Goal: Task Accomplishment & Management: Complete application form

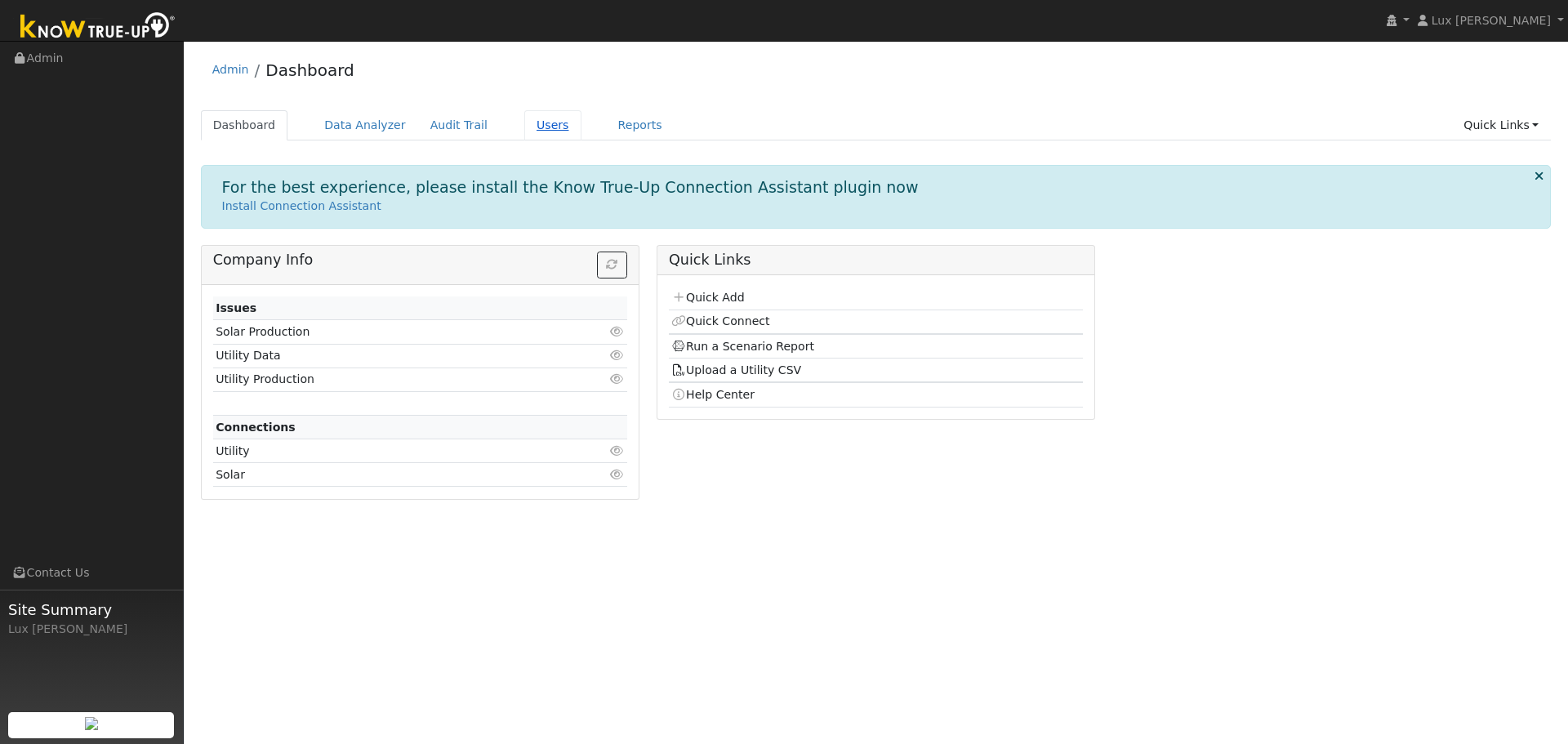
click at [524, 131] on link "Users" at bounding box center [552, 125] width 58 height 30
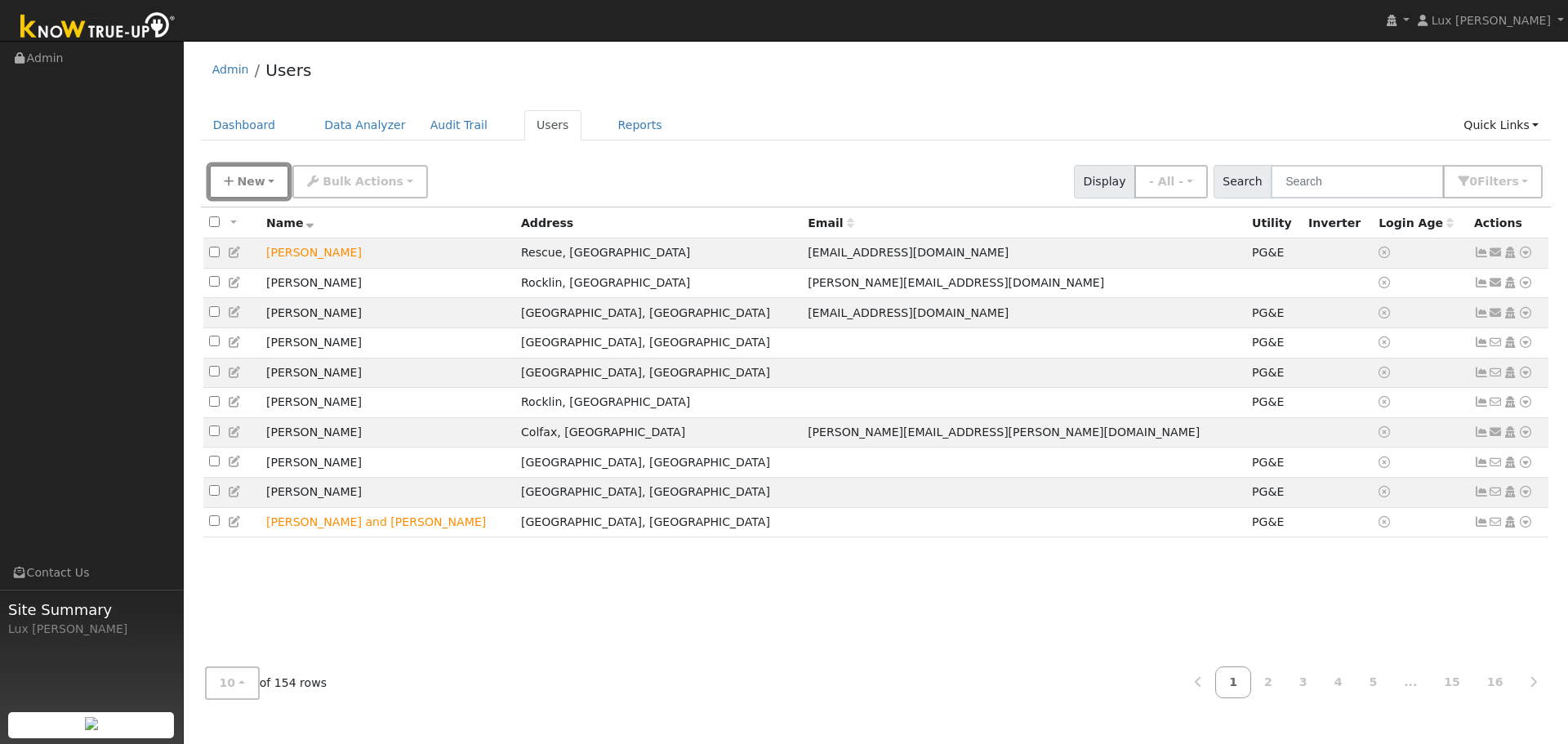
click at [258, 182] on span "New" at bounding box center [250, 181] width 27 height 13
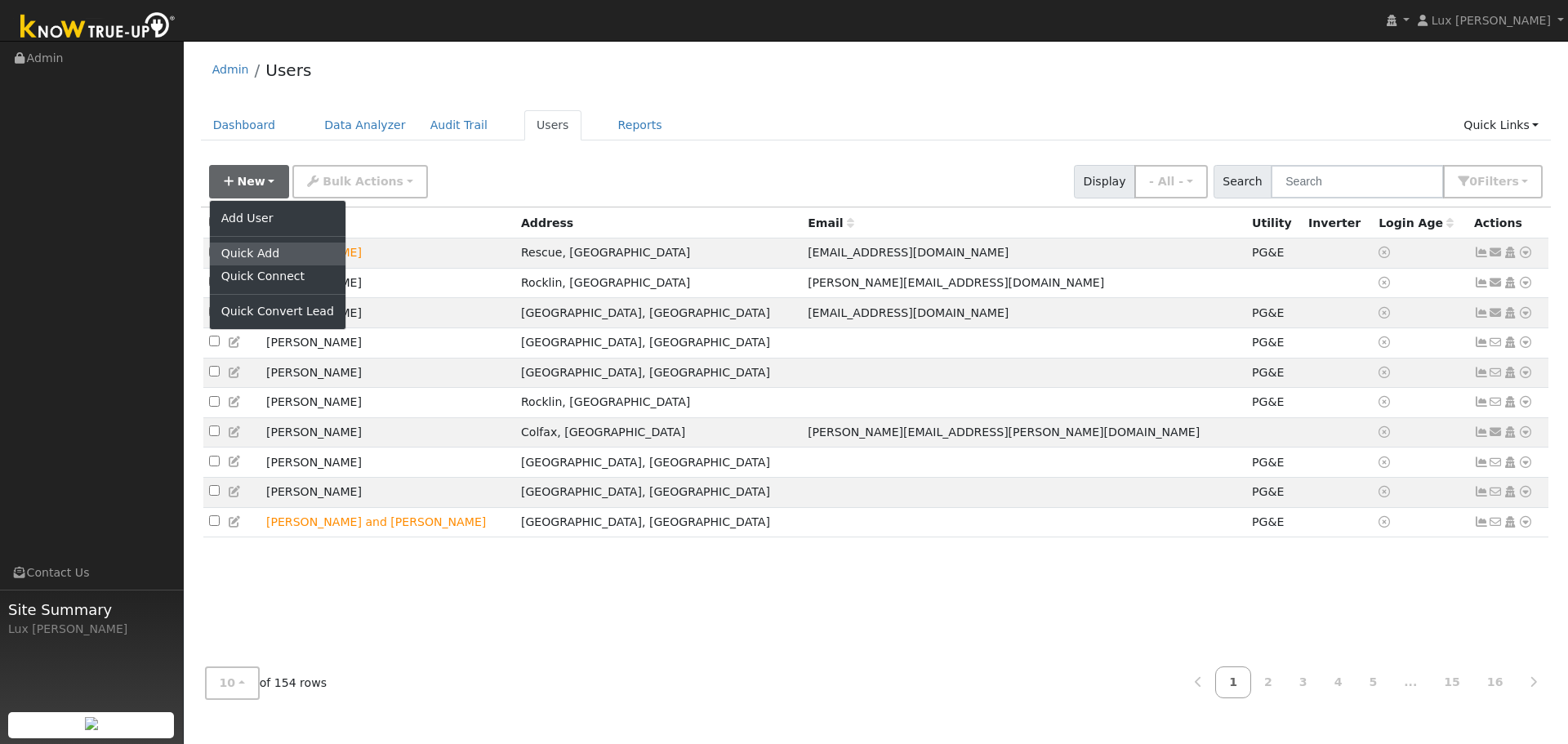
click at [274, 254] on link "Quick Add" at bounding box center [278, 254] width 135 height 23
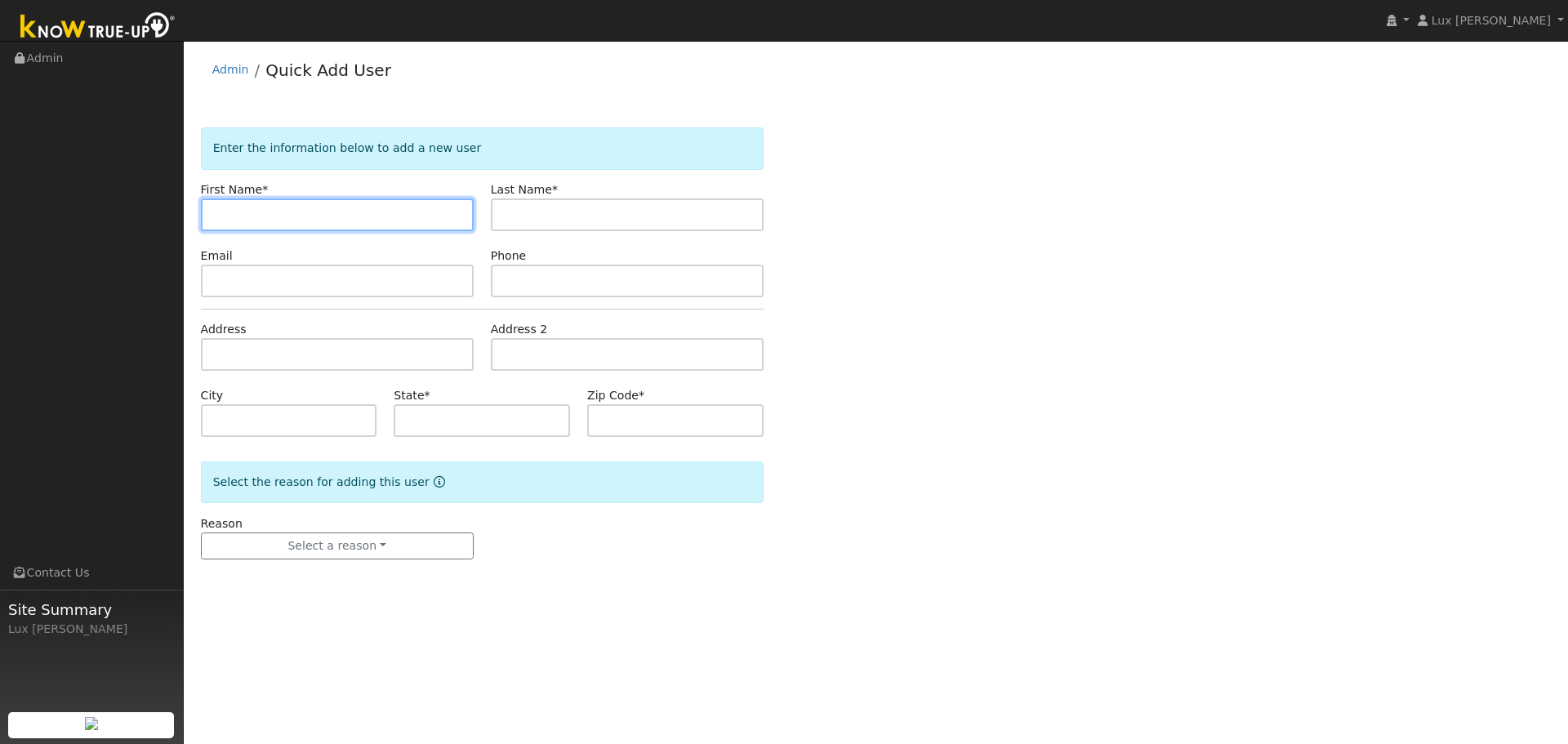
paste input "Kai Miao"
drag, startPoint x: 290, startPoint y: 218, endPoint x: 238, endPoint y: 236, distance: 55.0
click at [238, 236] on form "Enter the information below to add a new user First Name * Kai Miao Last Name *…" at bounding box center [482, 359] width 563 height 465
type input "Kai"
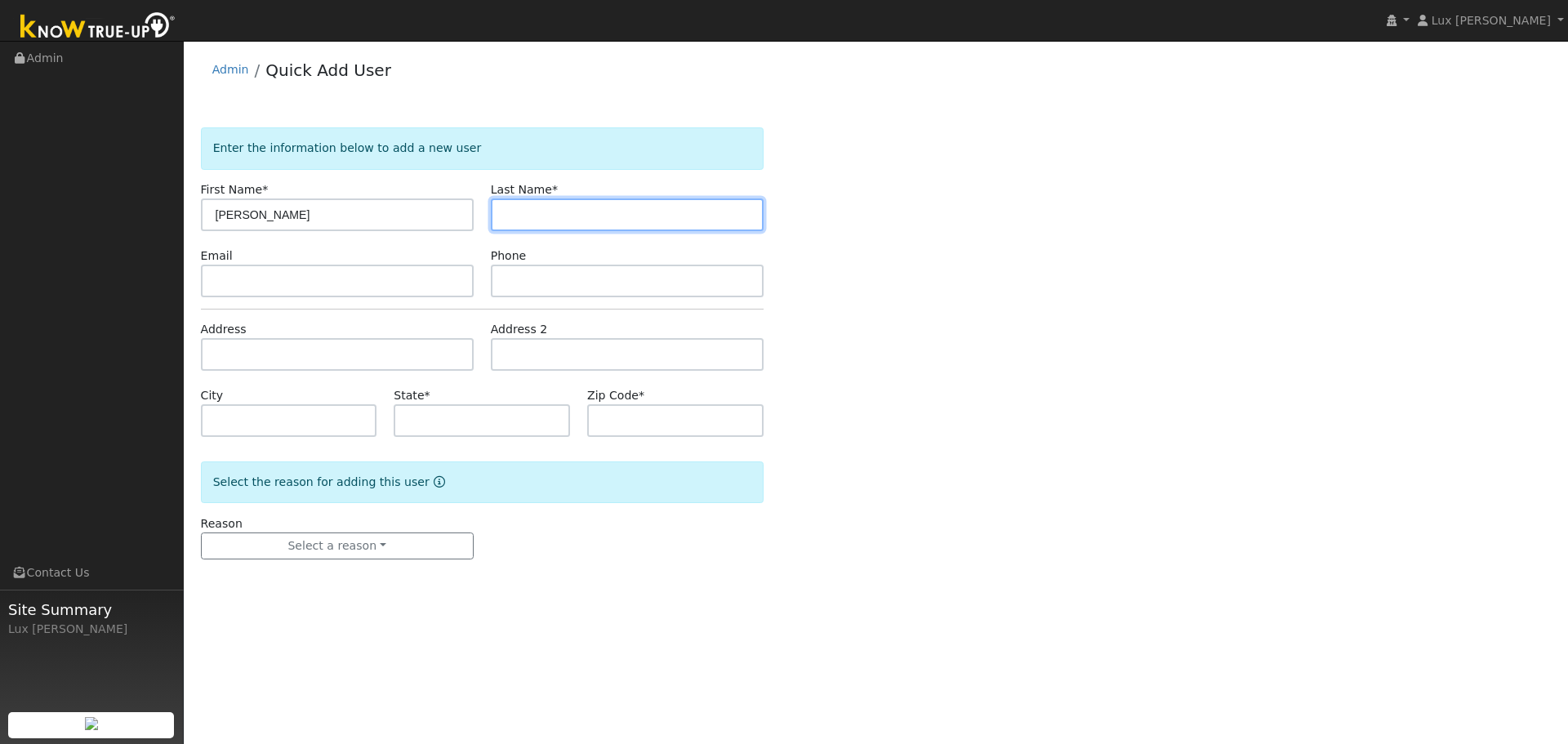
click at [583, 218] on input "text" at bounding box center [626, 215] width 273 height 33
paste input "Miao"
type input "Miao"
drag, startPoint x: 250, startPoint y: 330, endPoint x: 252, endPoint y: 343, distance: 13.2
click at [251, 332] on div "Address" at bounding box center [336, 345] width 289 height 50
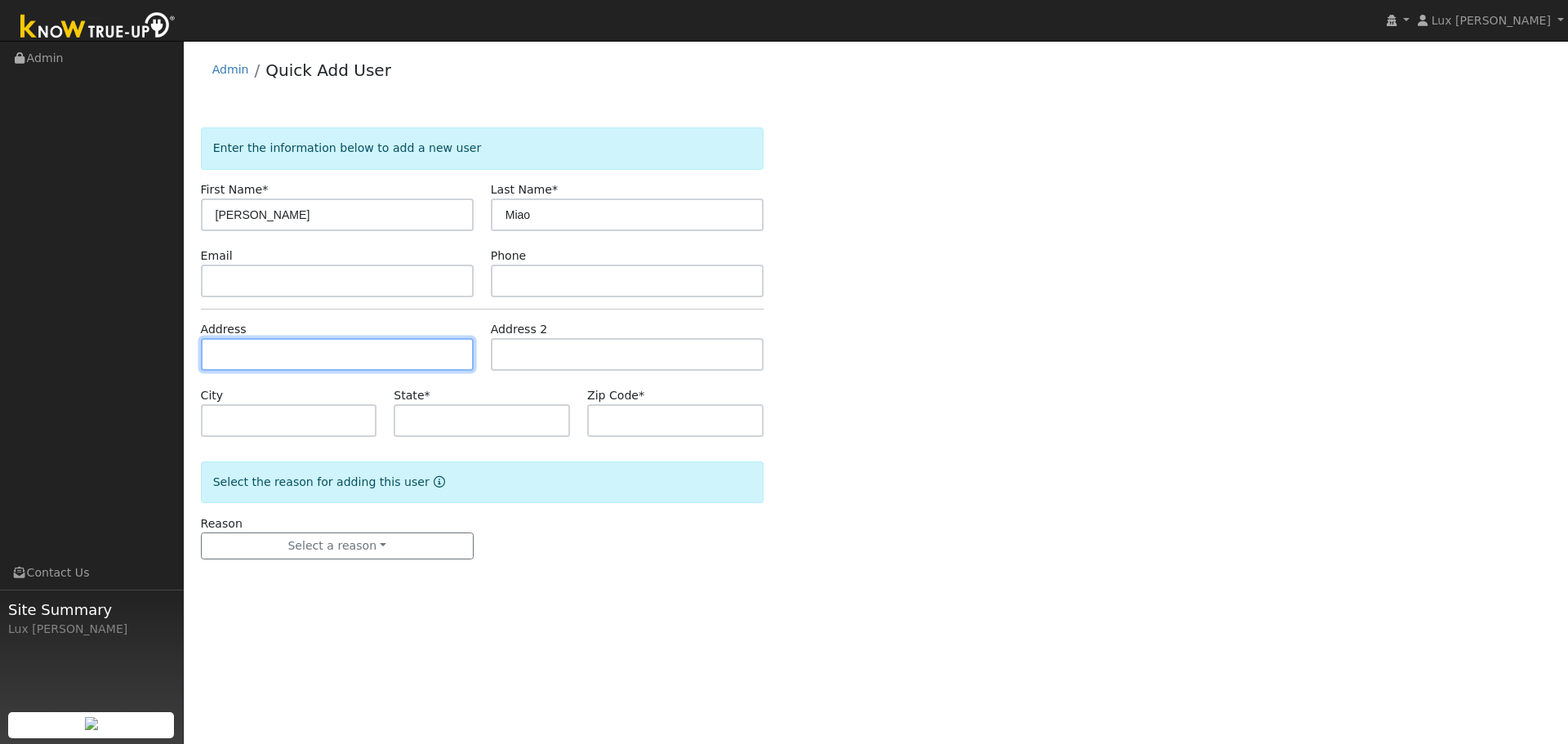
click at [255, 344] on input "text" at bounding box center [337, 354] width 273 height 33
paste input "8148 Anastasia Way El Dorado Hills, CA 95762 USA"
type input "[STREET_ADDRESS]"
type input "El Dorado Hills"
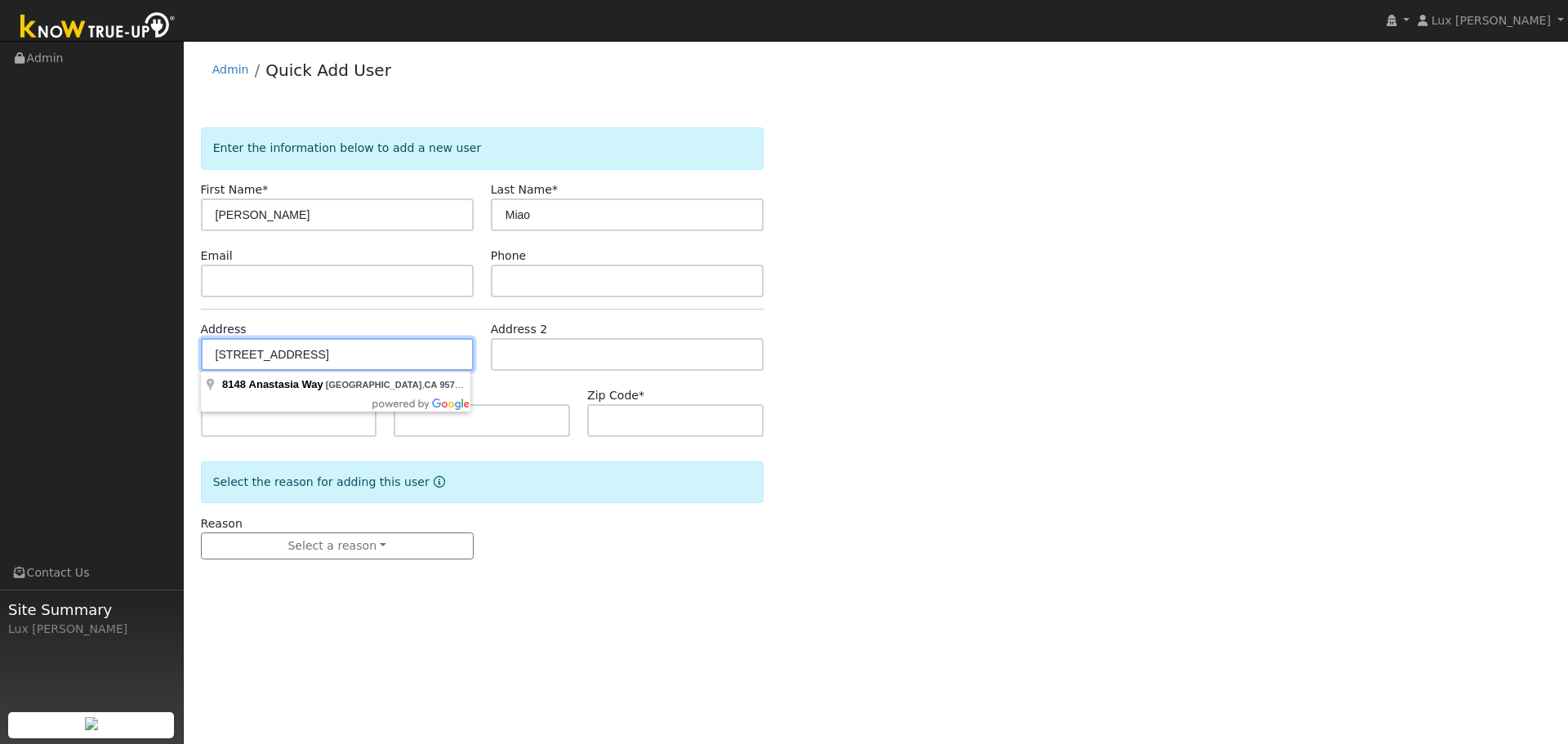
type input "CA"
type input "95762"
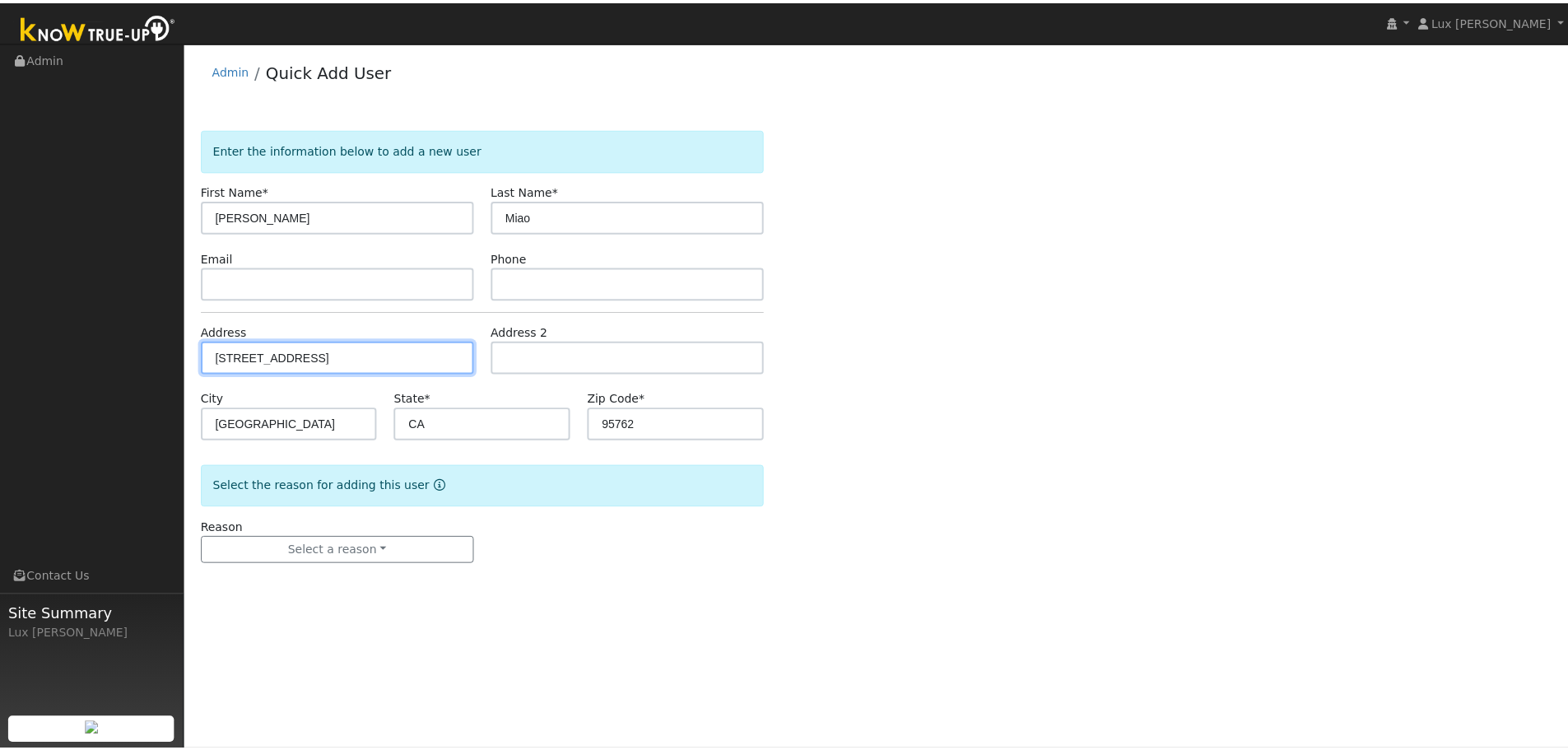
scroll to position [0, 0]
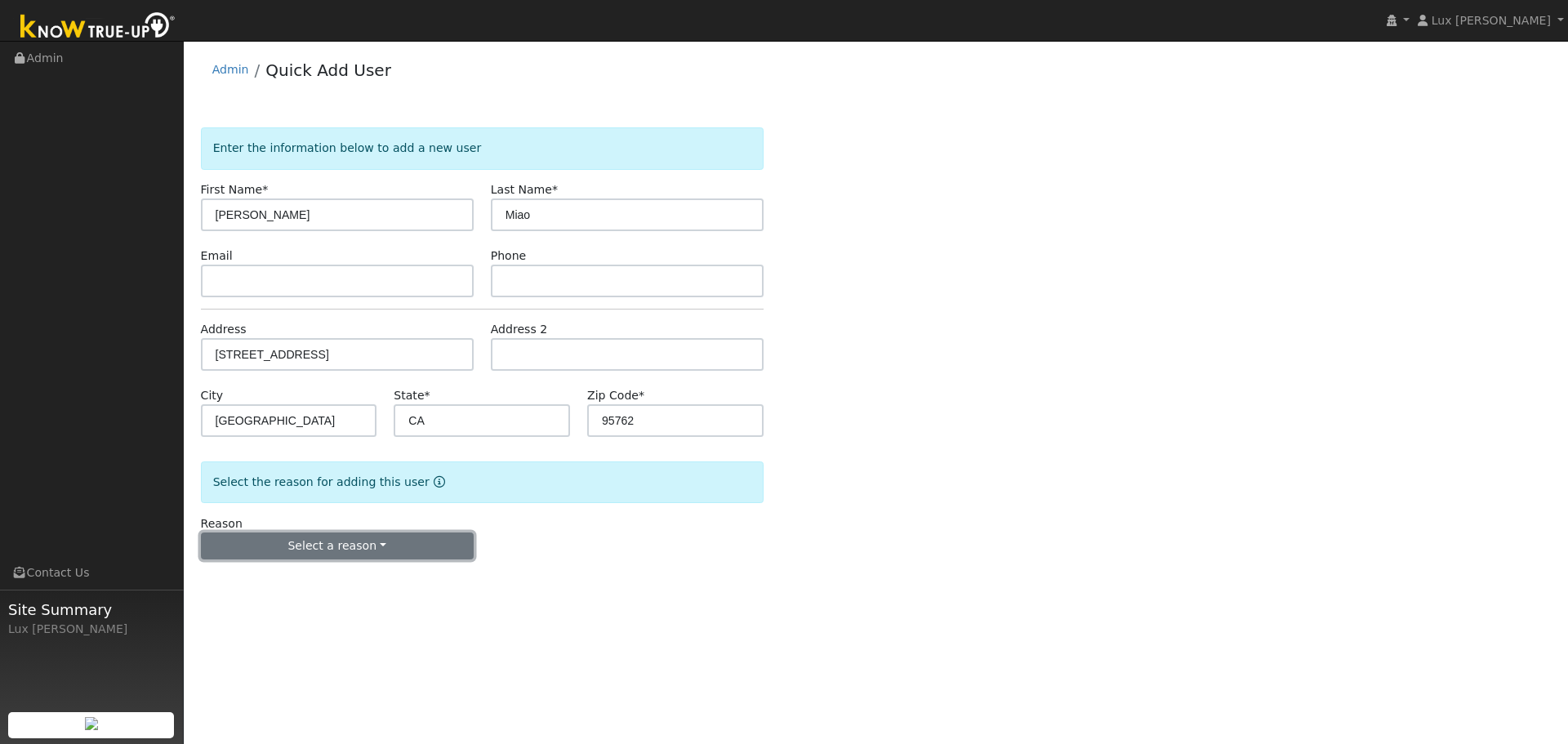
click at [318, 548] on button "Select a reason" at bounding box center [337, 546] width 273 height 27
drag, startPoint x: 303, startPoint y: 602, endPoint x: 621, endPoint y: 504, distance: 332.8
click at [304, 602] on link "New customer adding solar" at bounding box center [292, 602] width 181 height 23
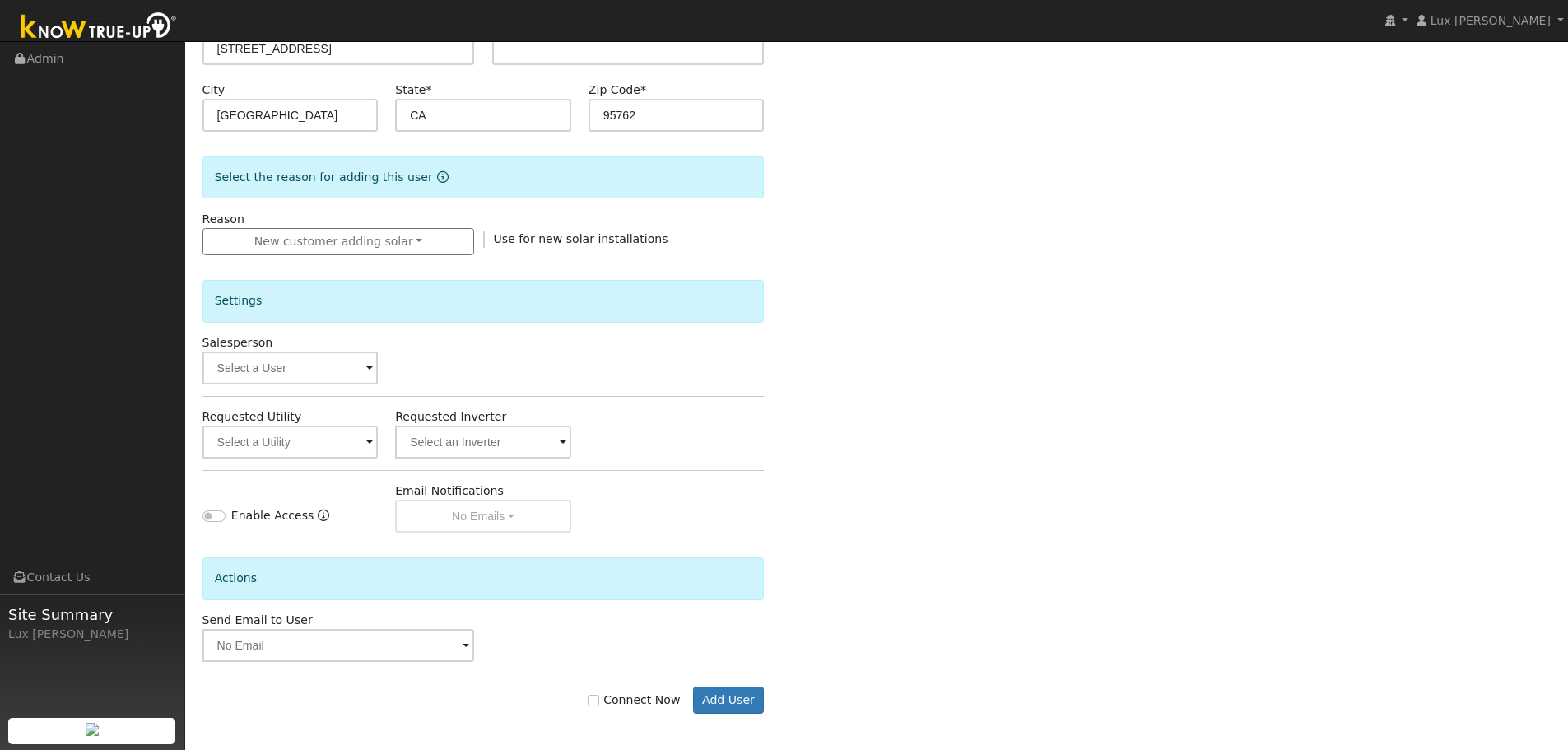
scroll to position [314, 0]
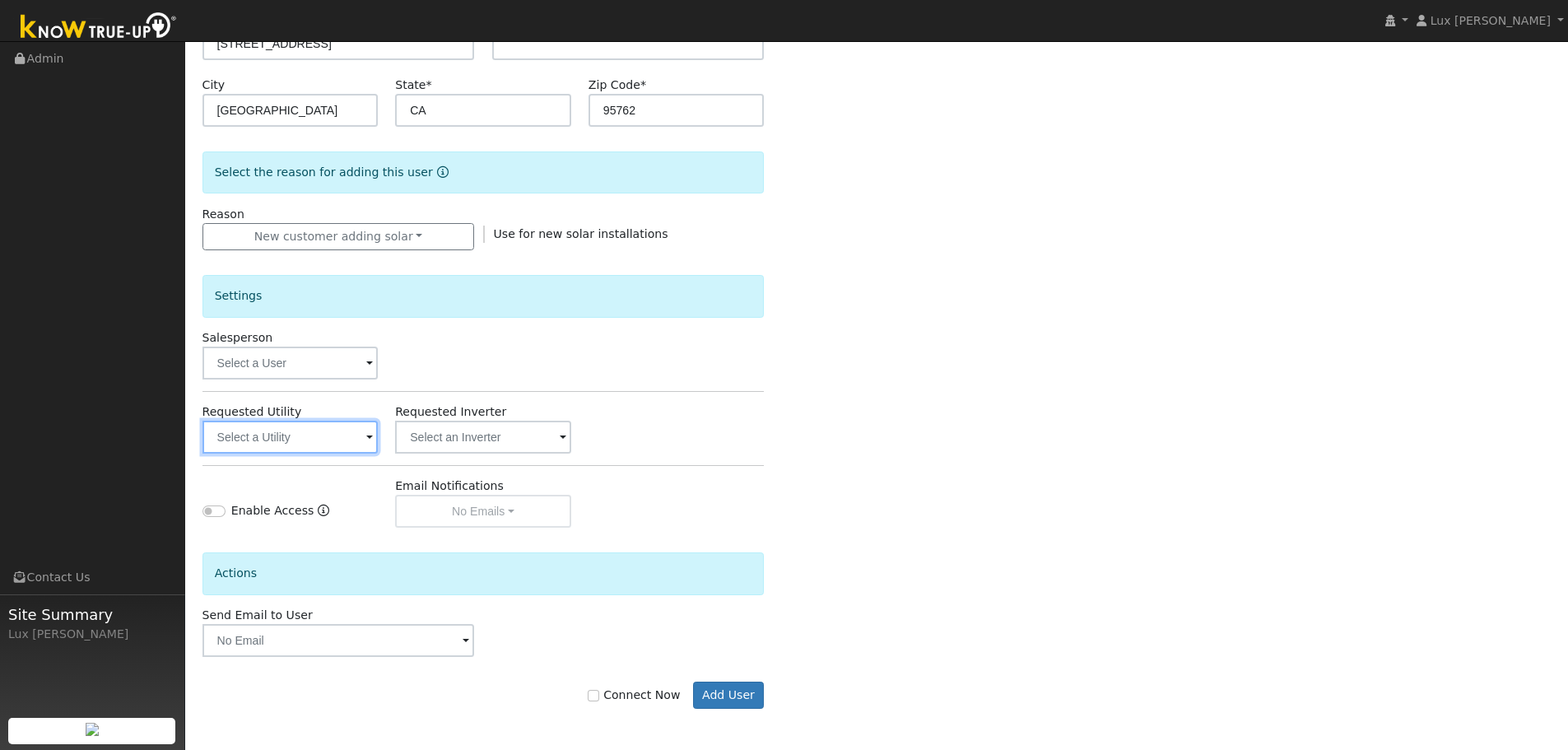
click at [306, 447] on input "text" at bounding box center [290, 437] width 176 height 33
click at [346, 437] on input "text" at bounding box center [290, 437] width 176 height 33
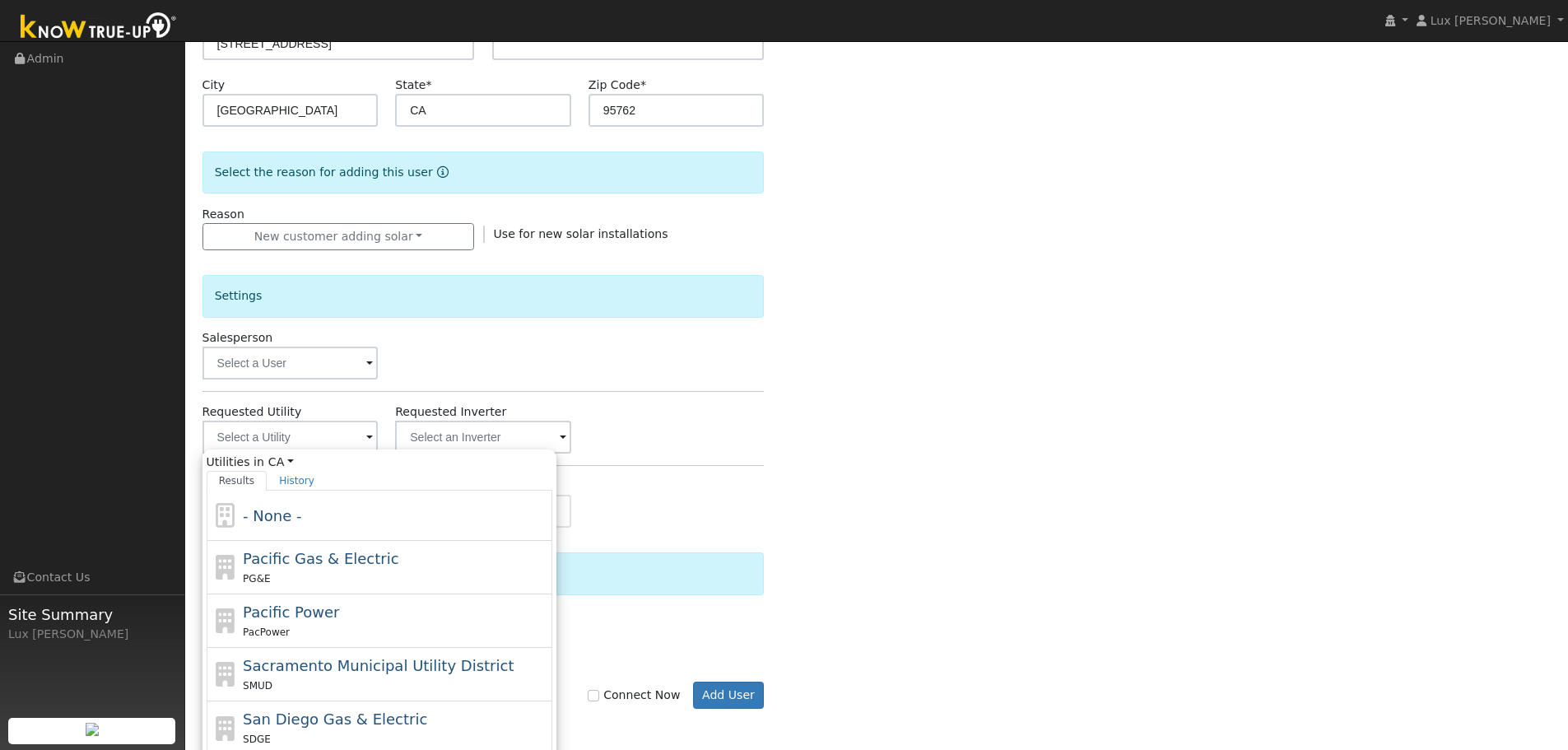
click at [318, 572] on div "PG&E" at bounding box center [396, 578] width 306 height 17
type input "Pacific Gas & Electric"
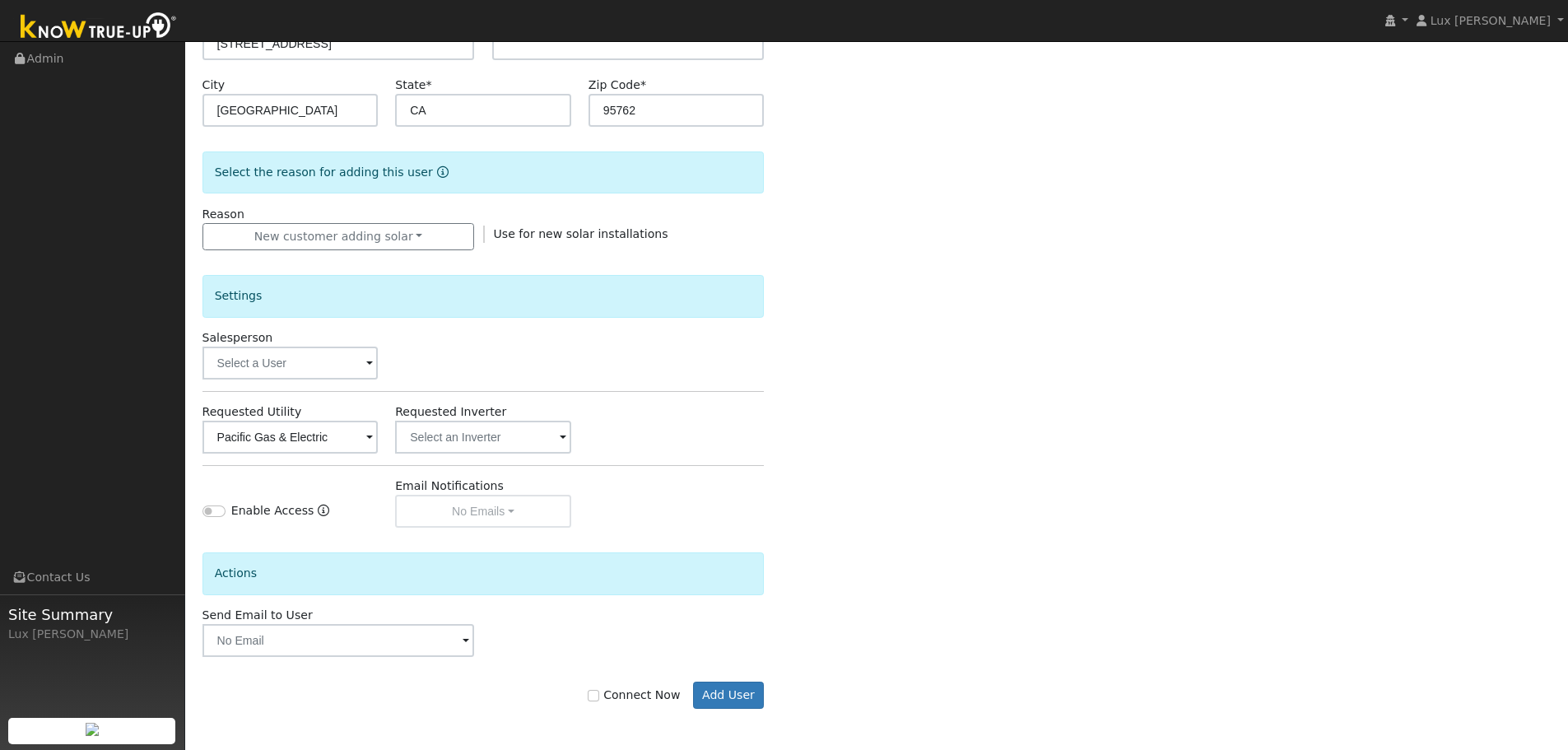
click at [603, 687] on div "Connect Now Add User" at bounding box center [483, 695] width 580 height 28
click at [599, 693] on input "Connect Now" at bounding box center [593, 695] width 12 height 12
checkbox input "true"
click at [714, 701] on button "Add User" at bounding box center [729, 695] width 72 height 28
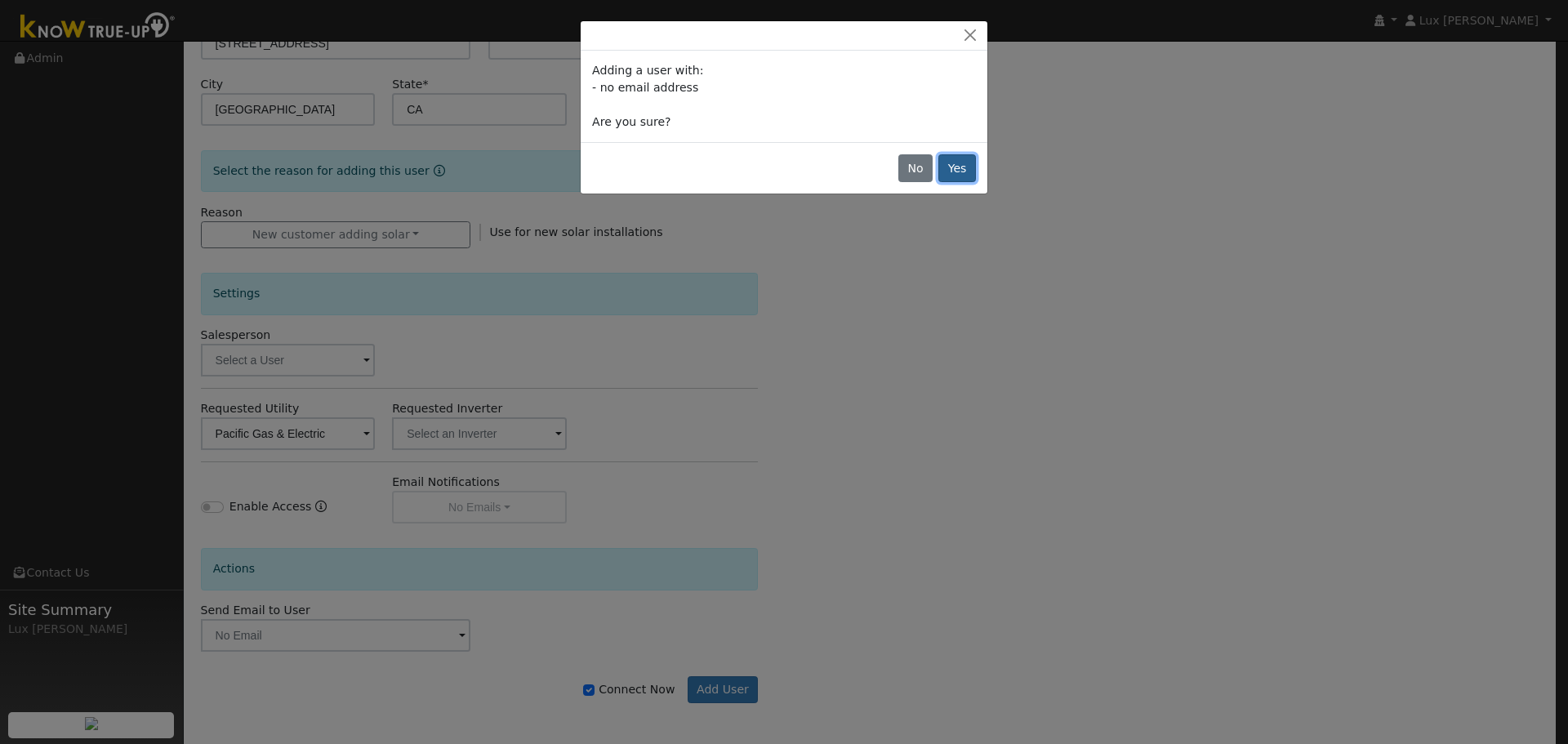
click at [959, 167] on button "Yes" at bounding box center [956, 168] width 37 height 27
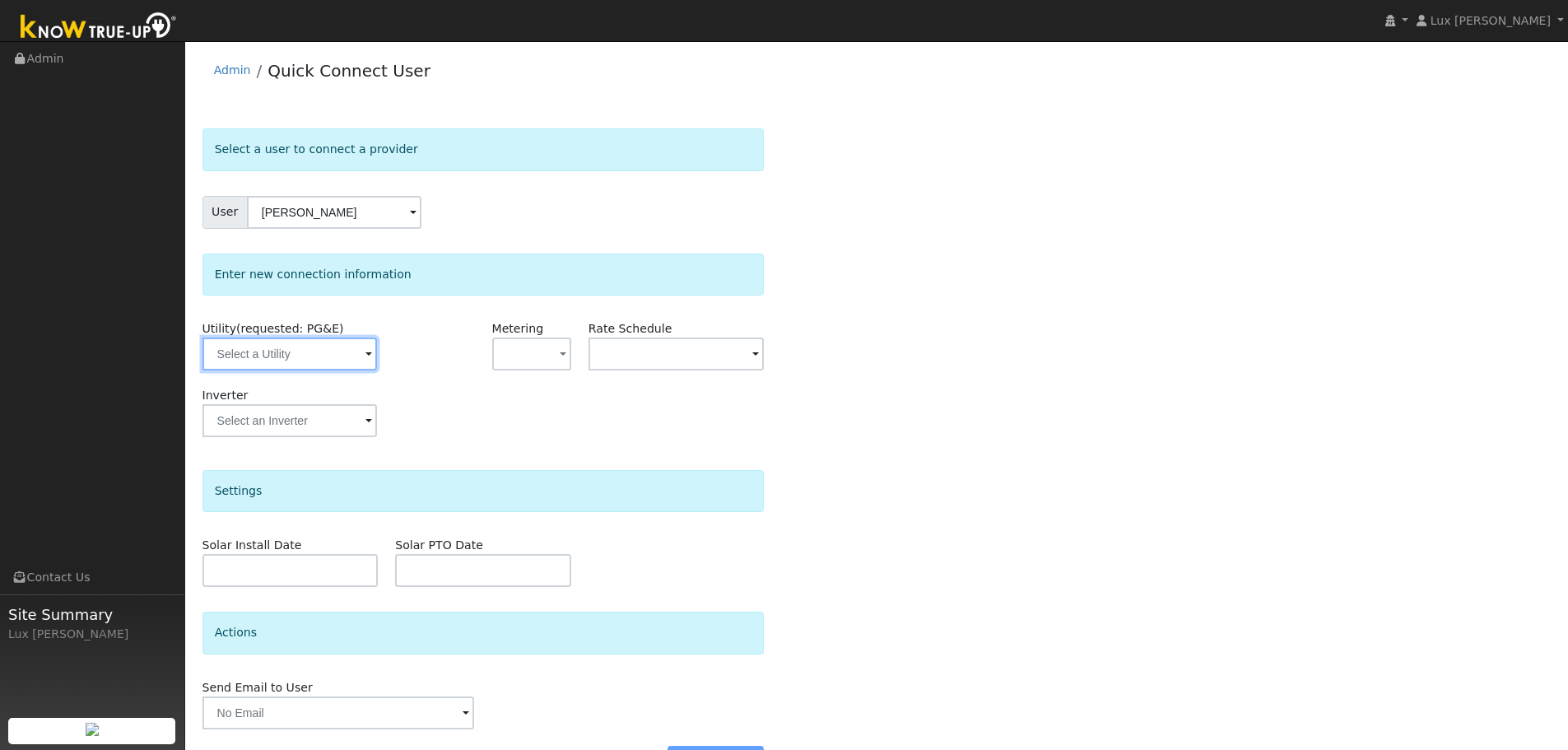
click at [339, 359] on input "text" at bounding box center [290, 354] width 175 height 33
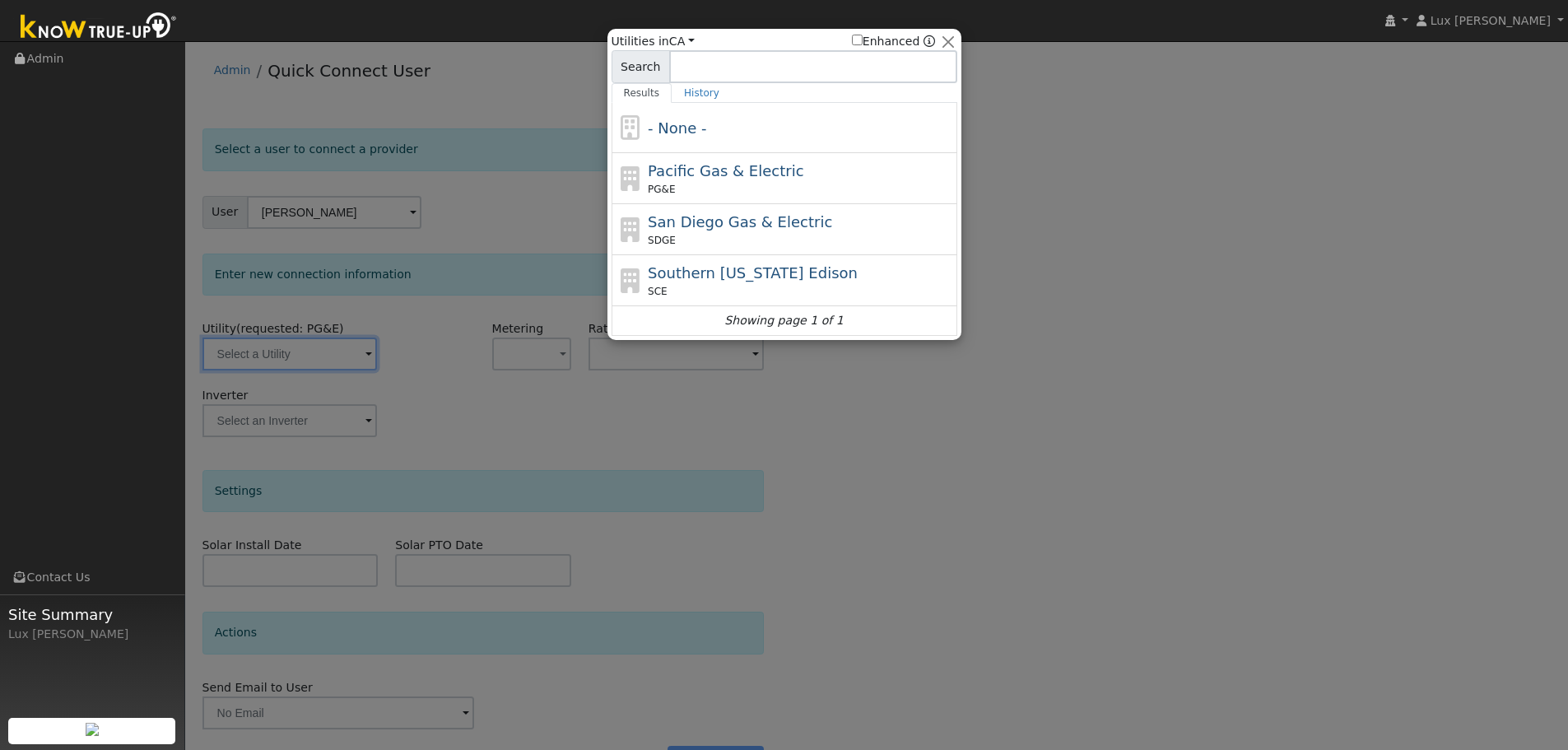
click at [738, 166] on span "Pacific Gas & Electric" at bounding box center [726, 170] width 156 height 17
type input "PG&E"
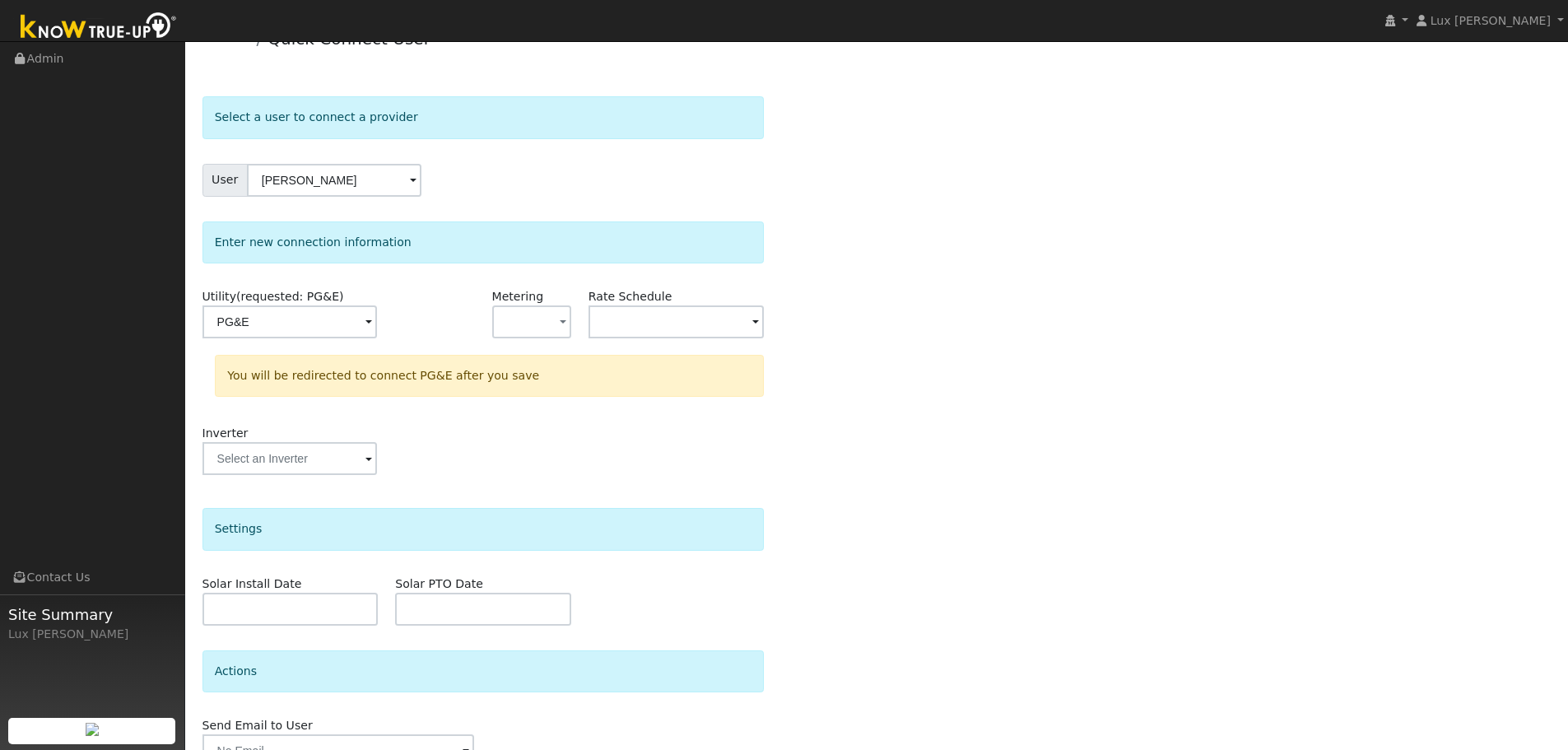
scroll to position [119, 0]
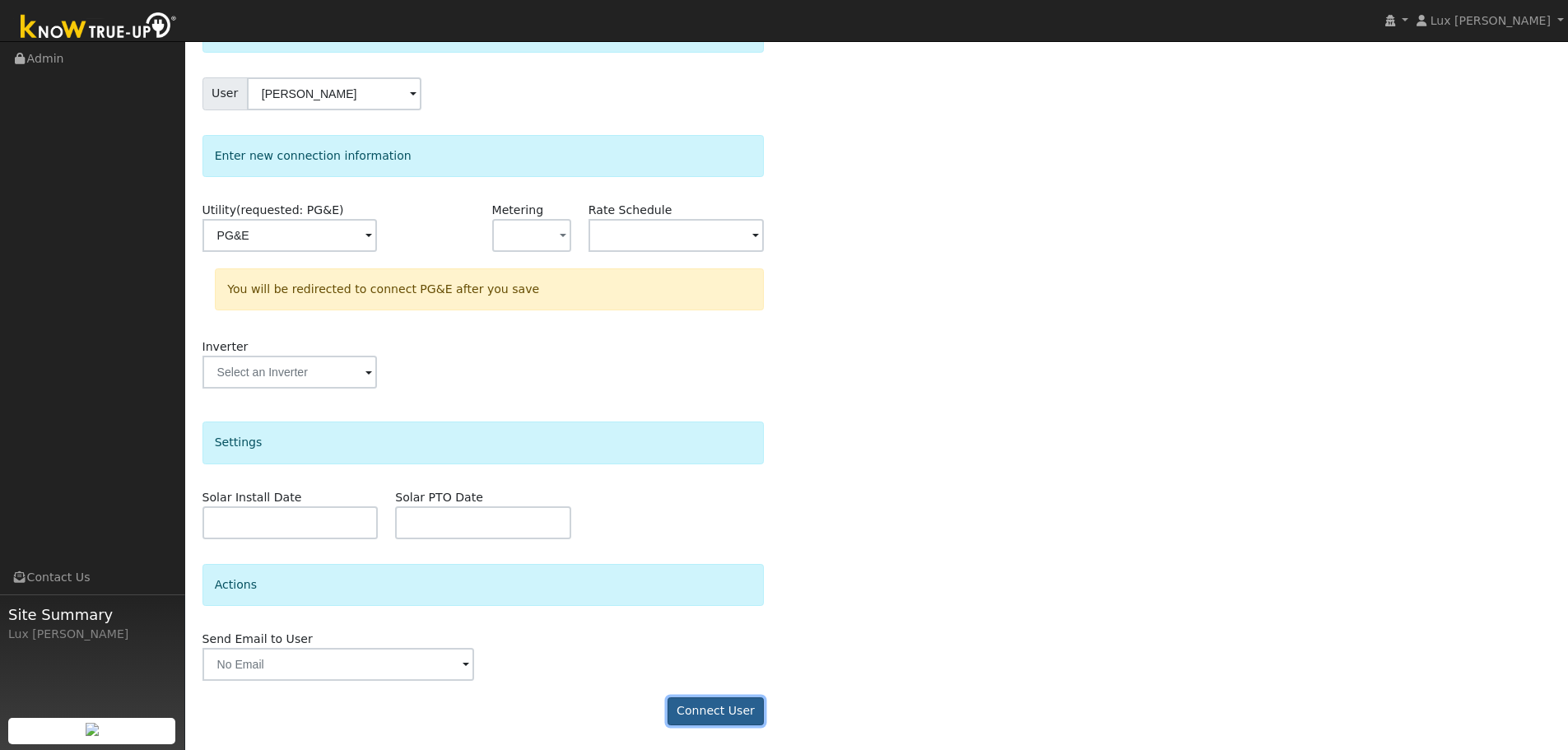
click at [742, 710] on button "Connect User" at bounding box center [716, 710] width 98 height 28
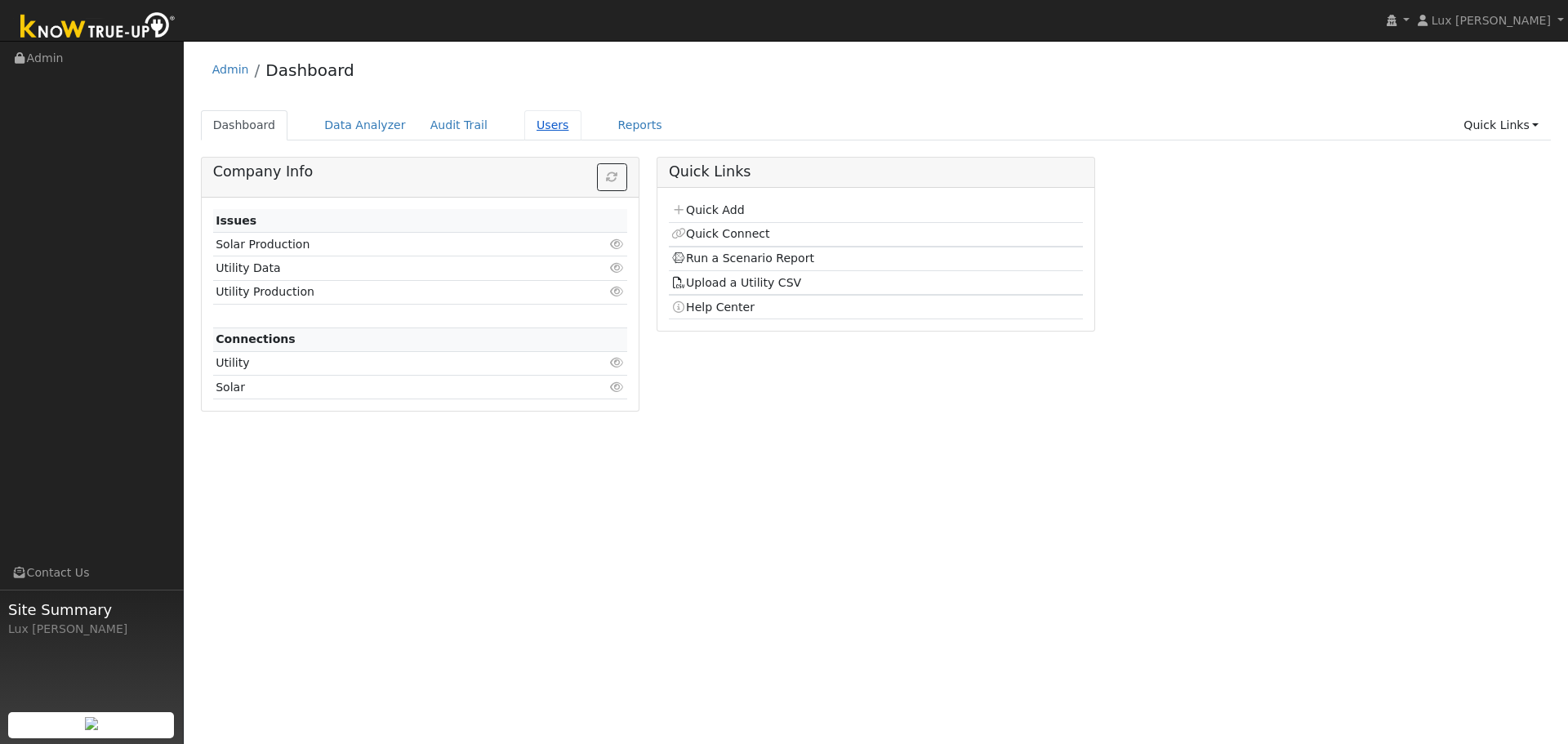
click at [533, 134] on link "Users" at bounding box center [552, 125] width 58 height 30
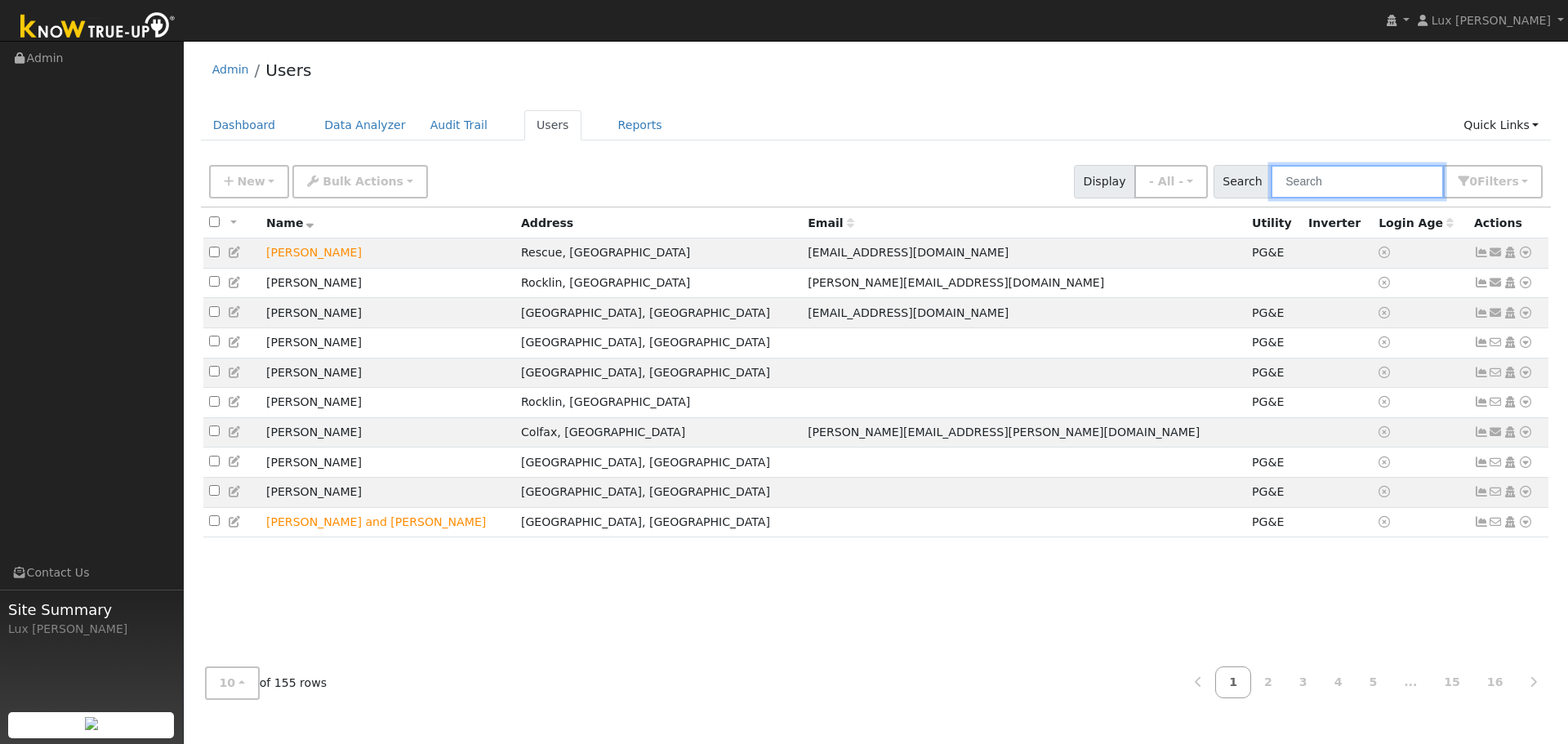
click at [1349, 176] on input "text" at bounding box center [1357, 182] width 174 height 34
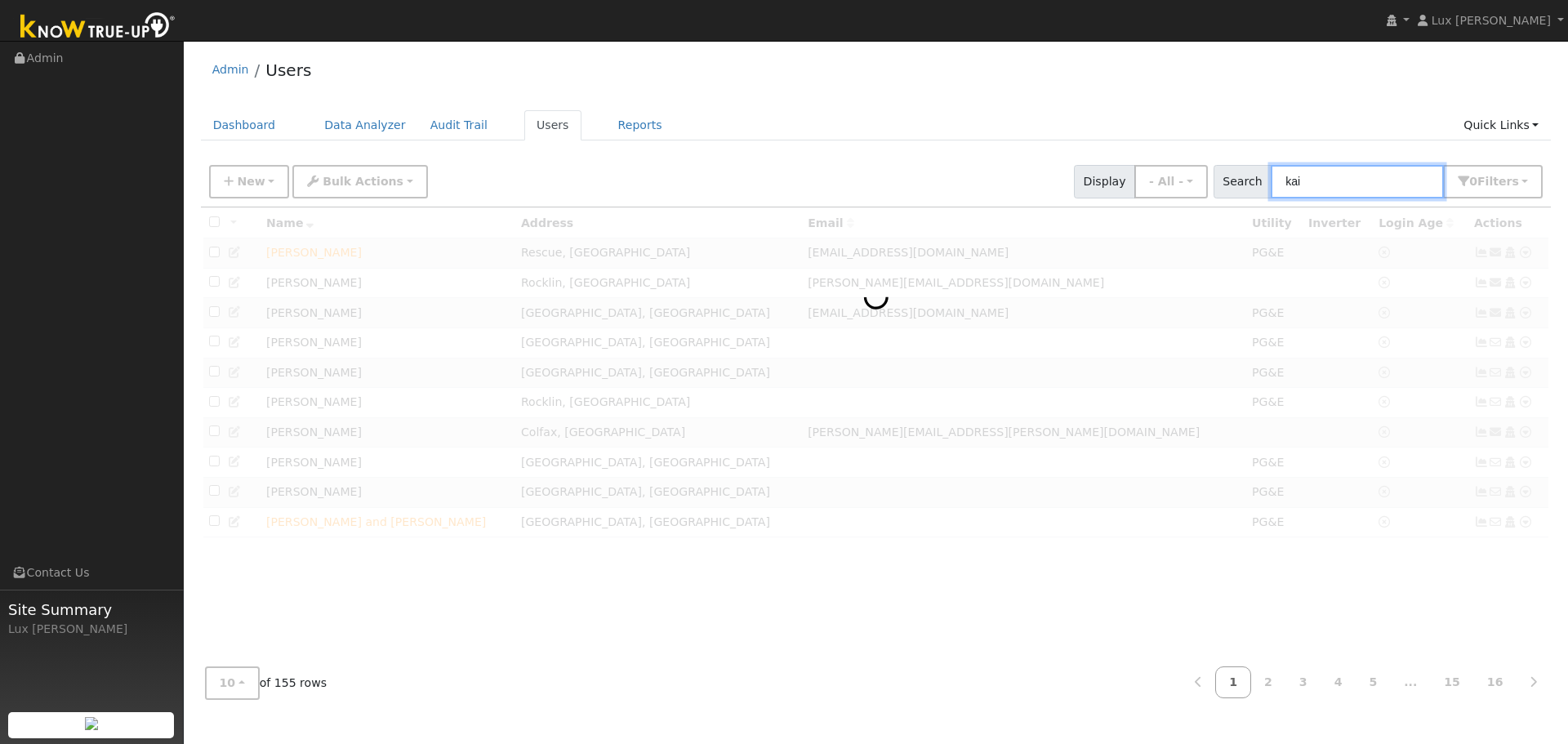
type input "kai"
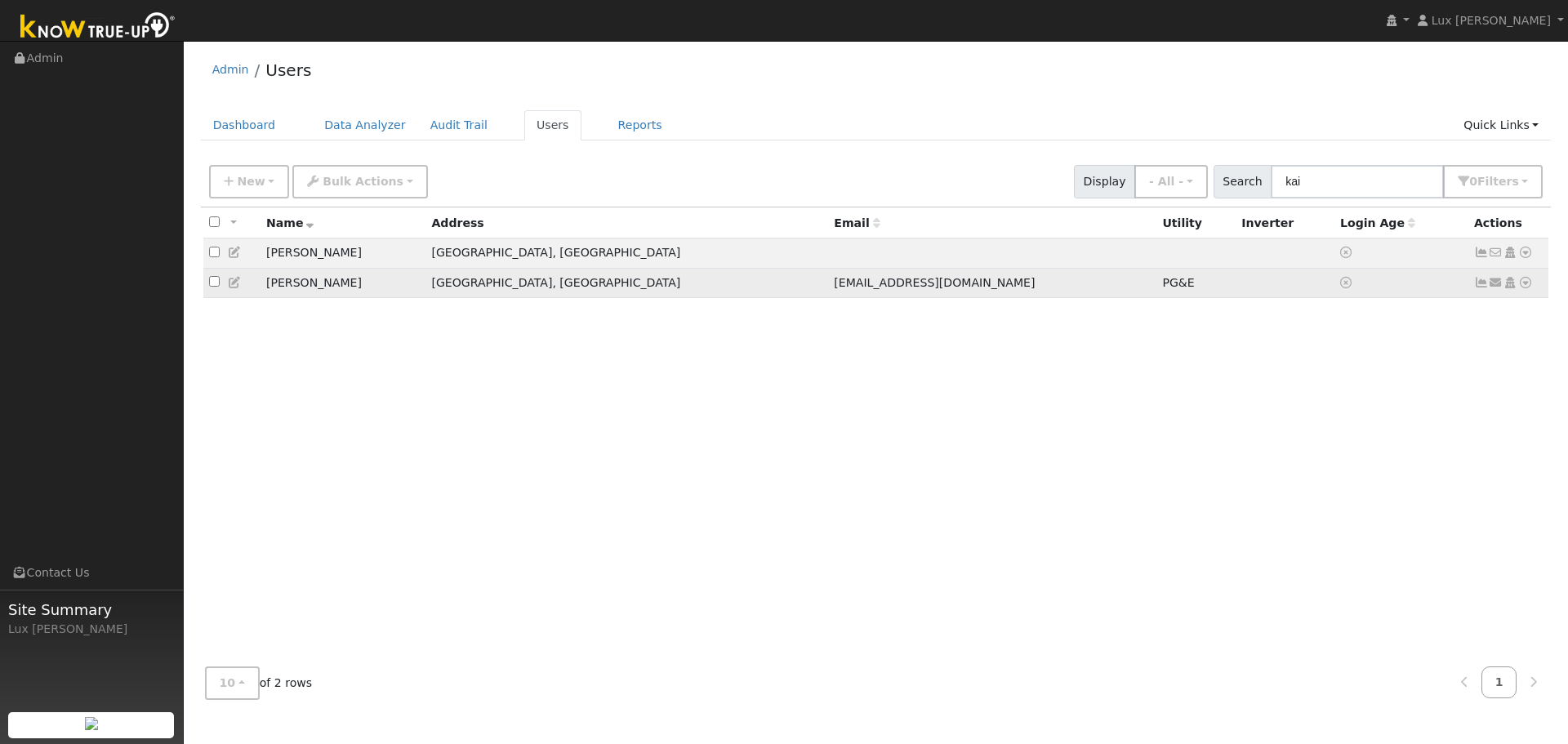
click at [1531, 287] on icon at bounding box center [1525, 282] width 15 height 12
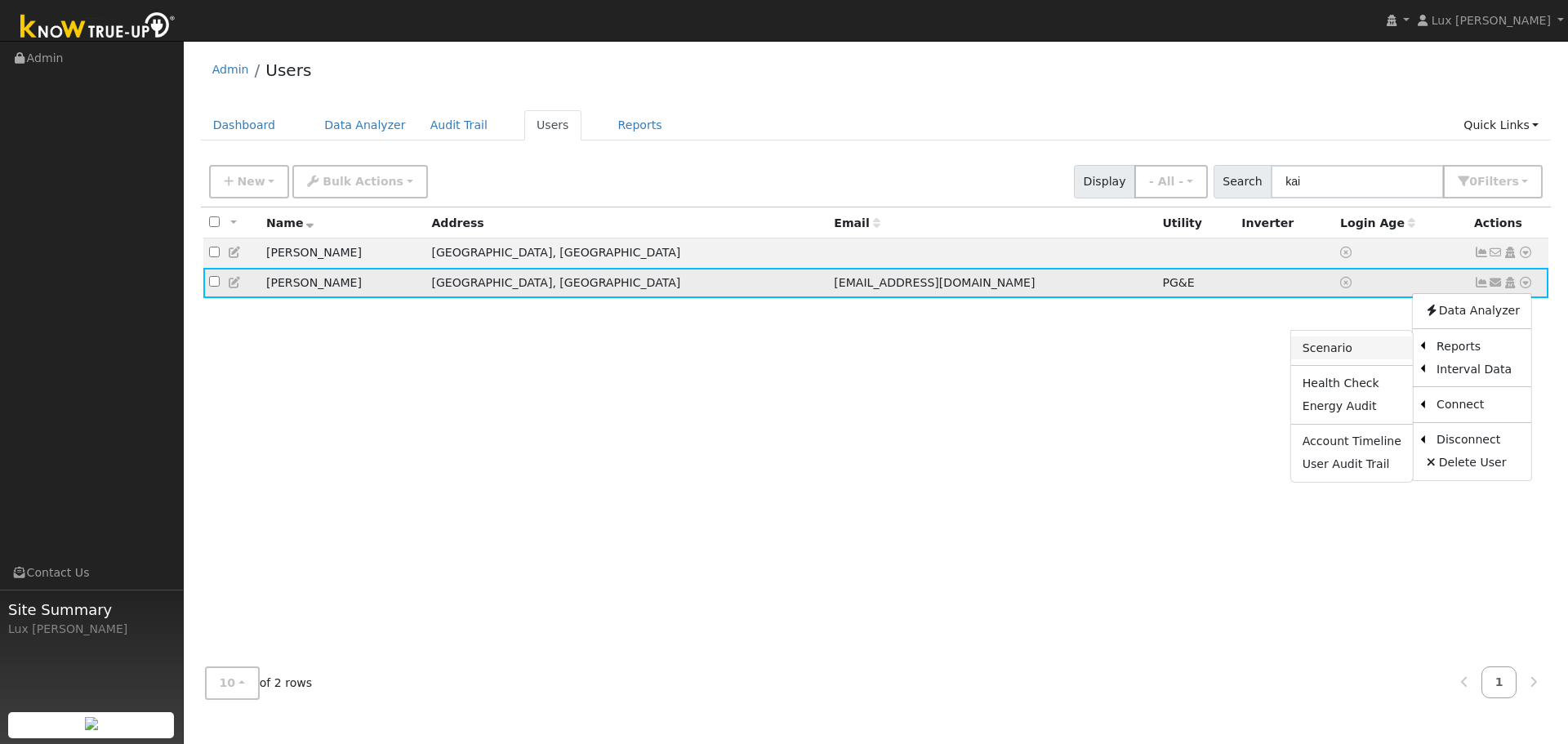
click at [1375, 354] on link "Scenario" at bounding box center [1352, 347] width 121 height 23
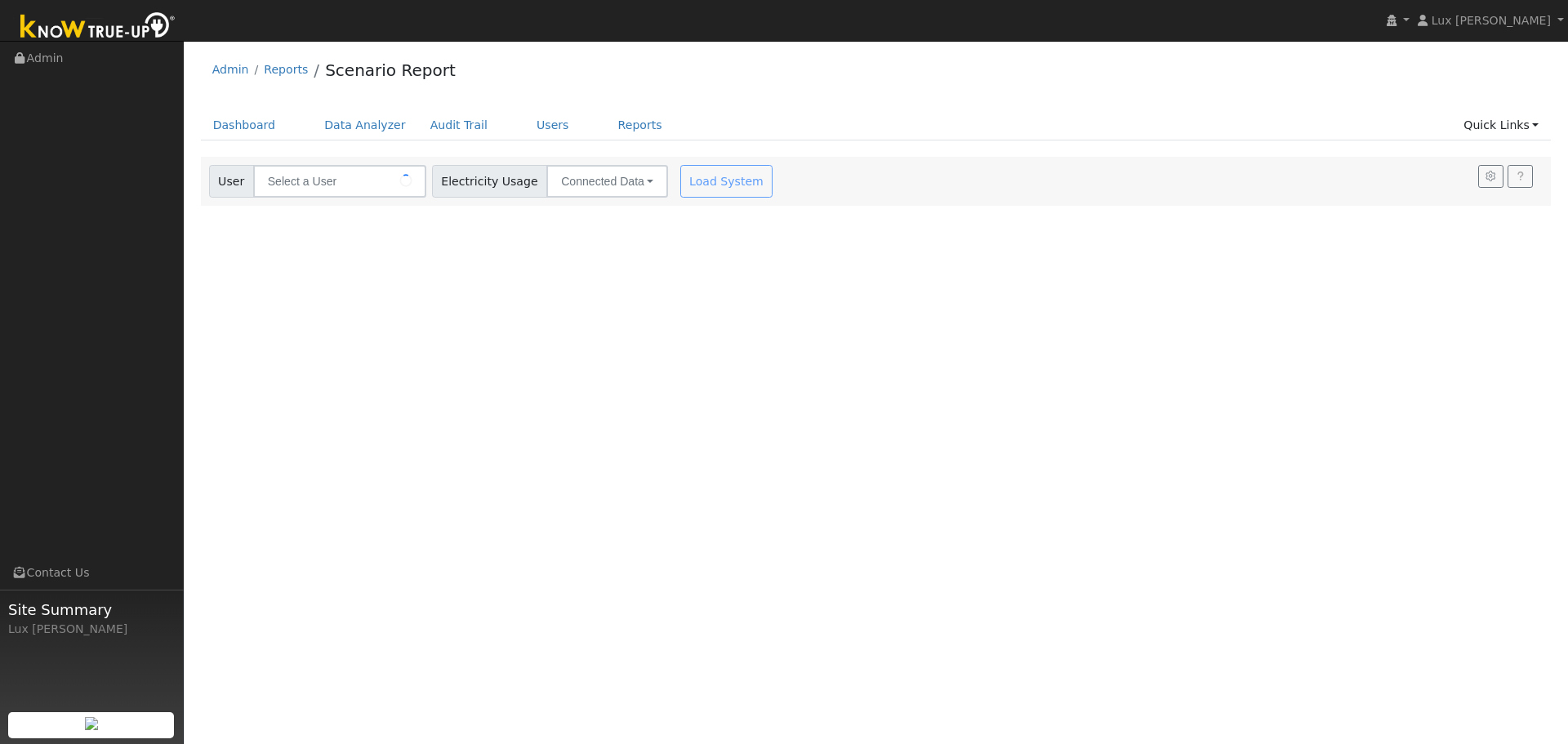
type input "[PERSON_NAME]"
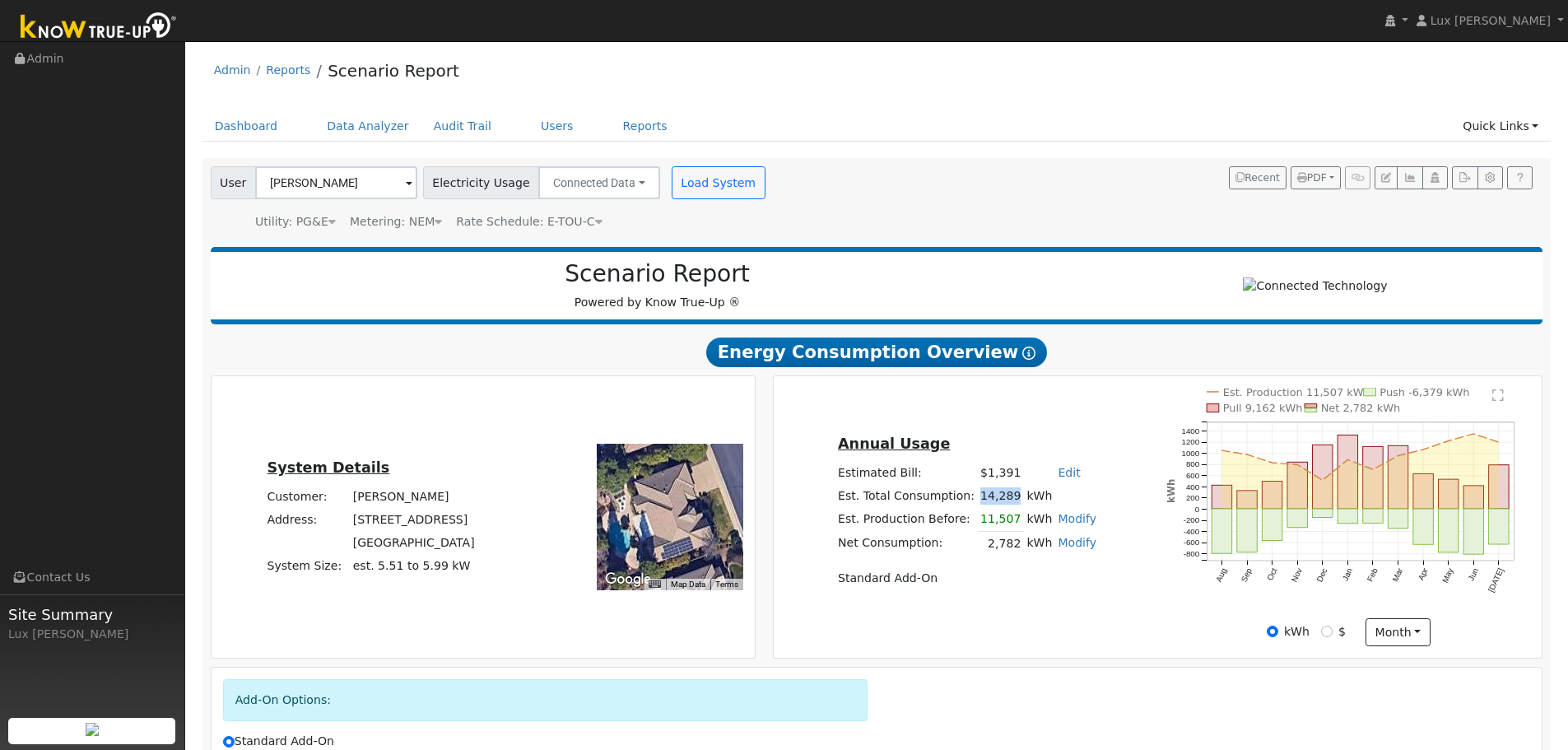
drag, startPoint x: 1012, startPoint y: 500, endPoint x: 976, endPoint y: 507, distance: 36.7
click at [978, 507] on td "14,289" at bounding box center [1001, 496] width 46 height 23
copy td "14,289"
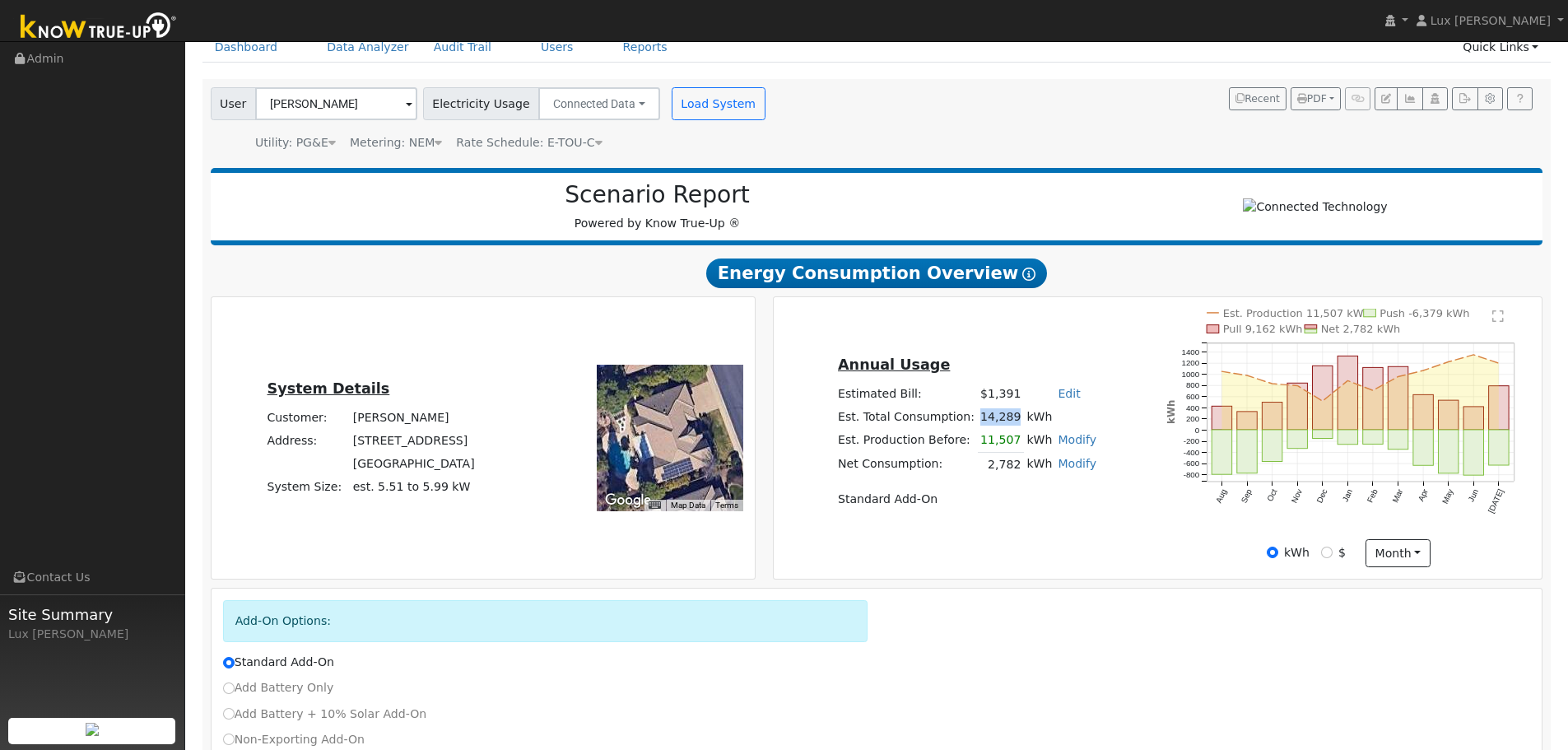
scroll to position [82, 0]
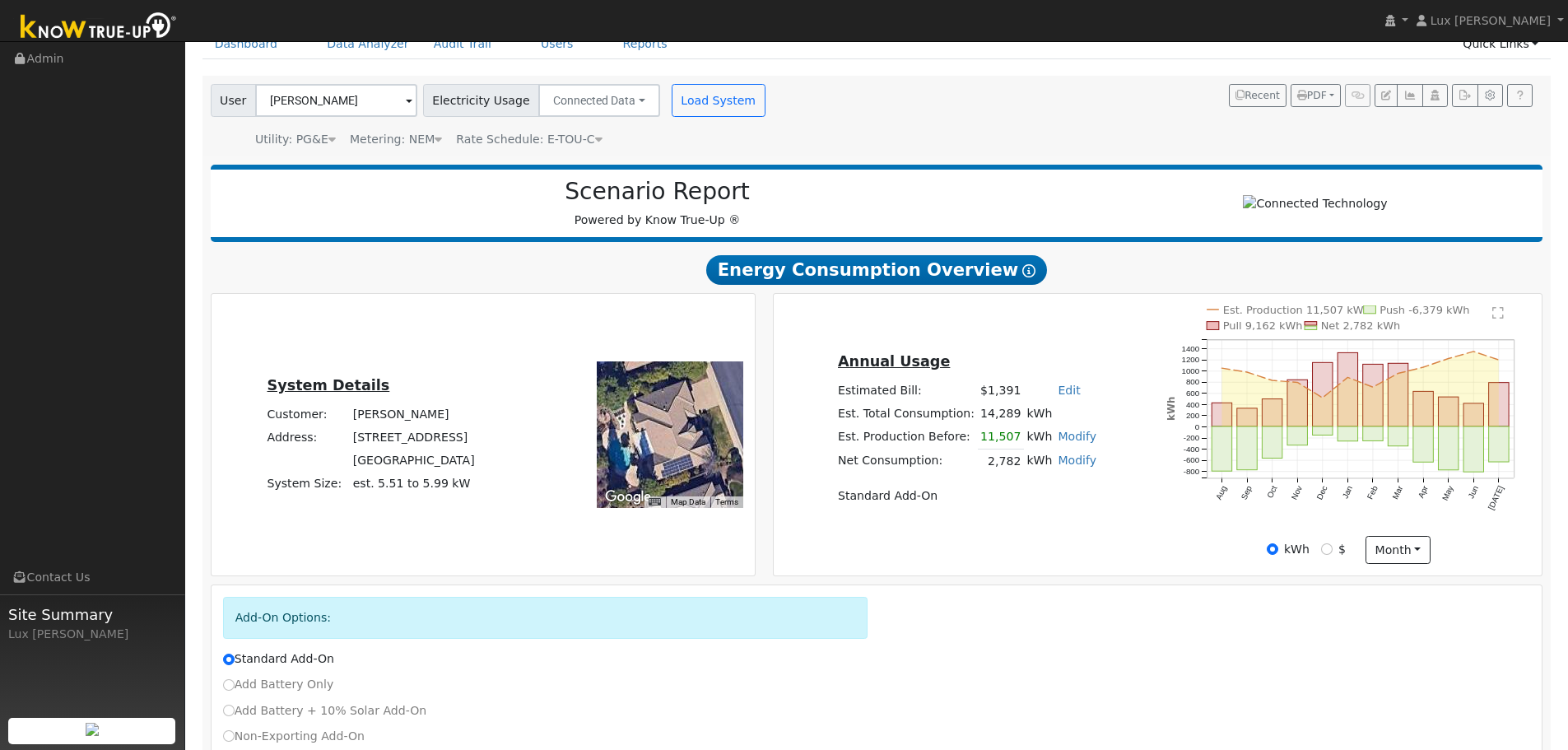
click at [914, 421] on td "Est. Total Consumption:" at bounding box center [906, 413] width 143 height 23
click at [1327, 555] on input "$" at bounding box center [1327, 548] width 12 height 12
radio input "true"
click at [1279, 555] on input "kWh" at bounding box center [1272, 548] width 12 height 12
radio input "true"
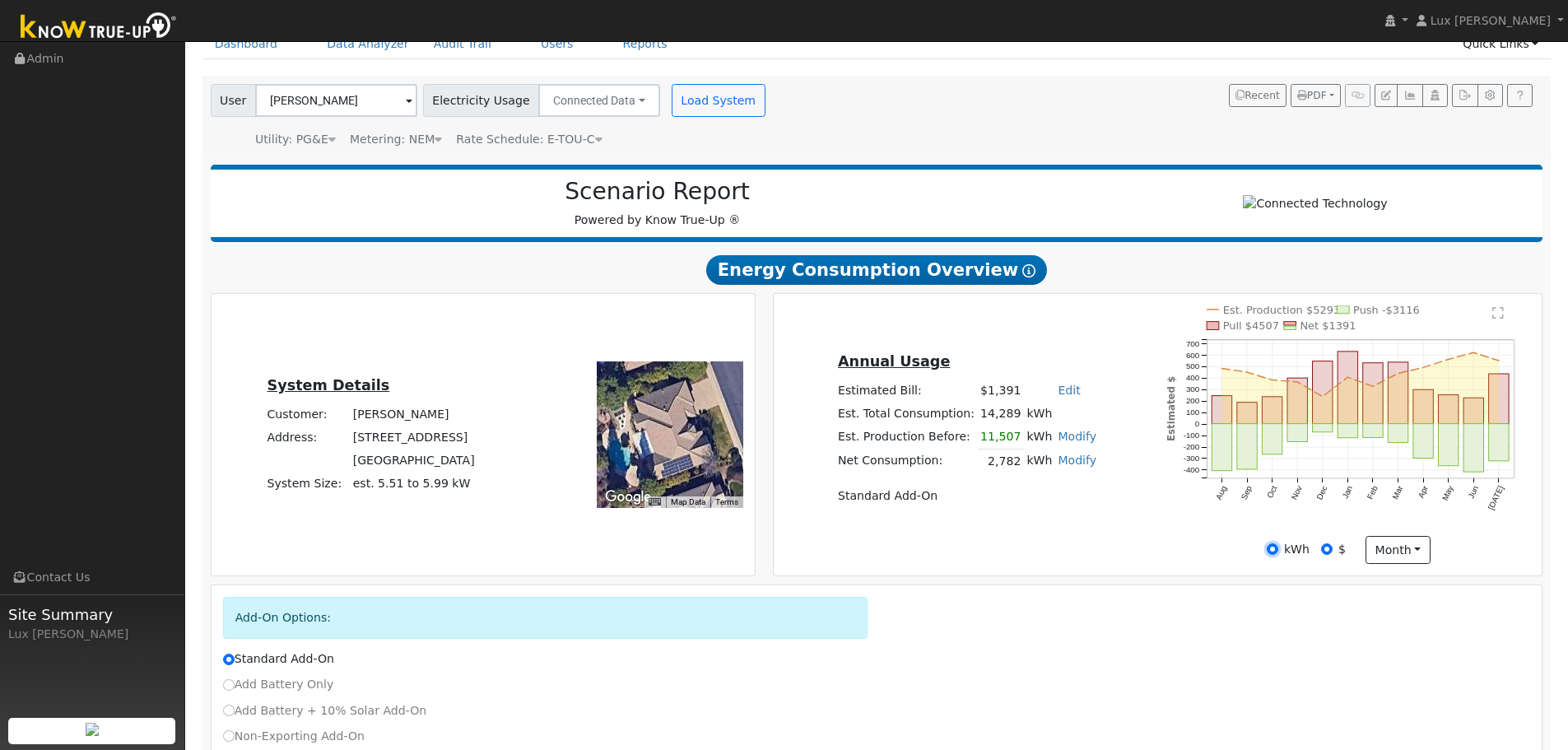
radio input "false"
drag, startPoint x: 1268, startPoint y: 331, endPoint x: 1242, endPoint y: 339, distance: 27.2
click at [1242, 331] on text "Pull 9,162 kWh" at bounding box center [1263, 325] width 80 height 12
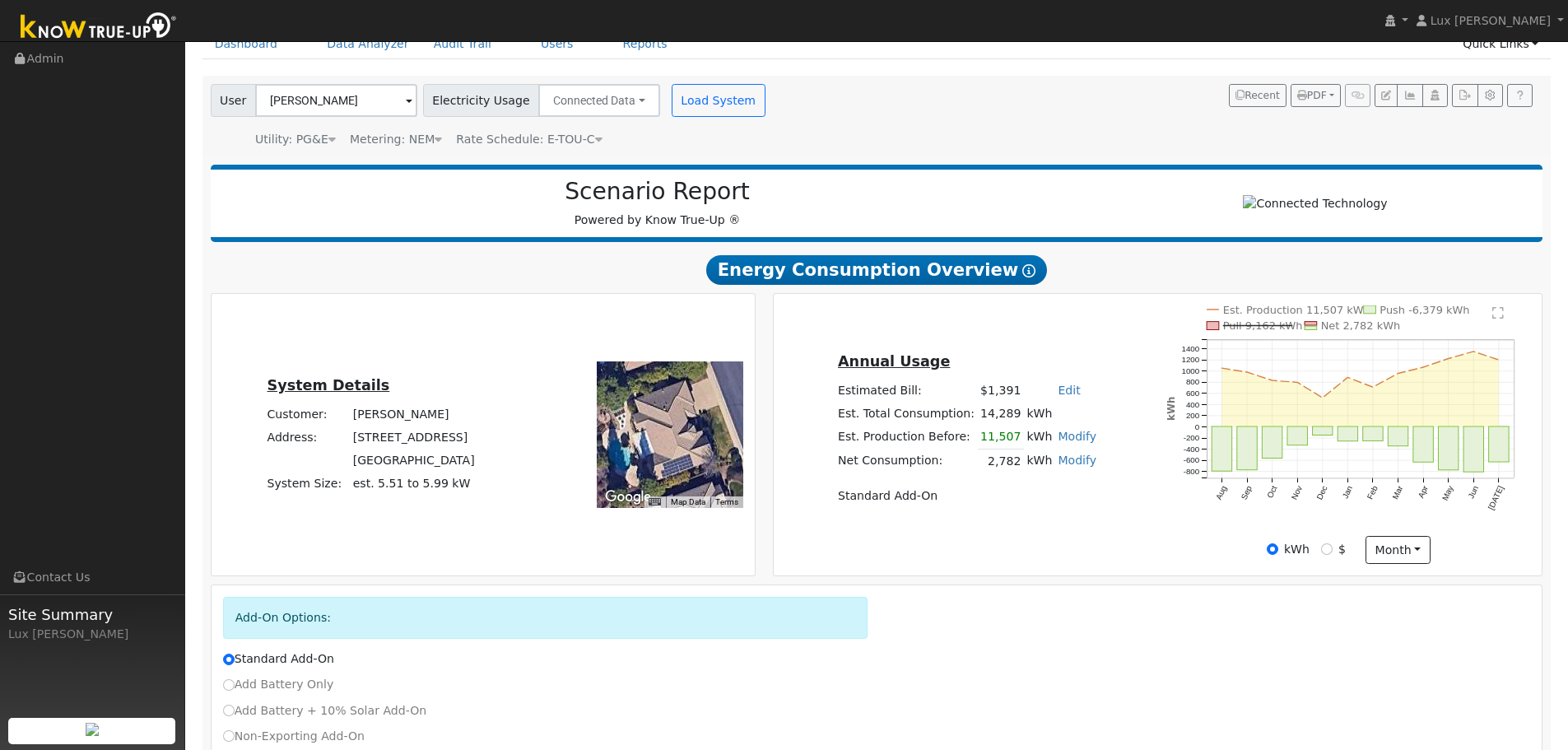
click at [1269, 331] on text "Pull 9,162 kWh" at bounding box center [1263, 325] width 80 height 12
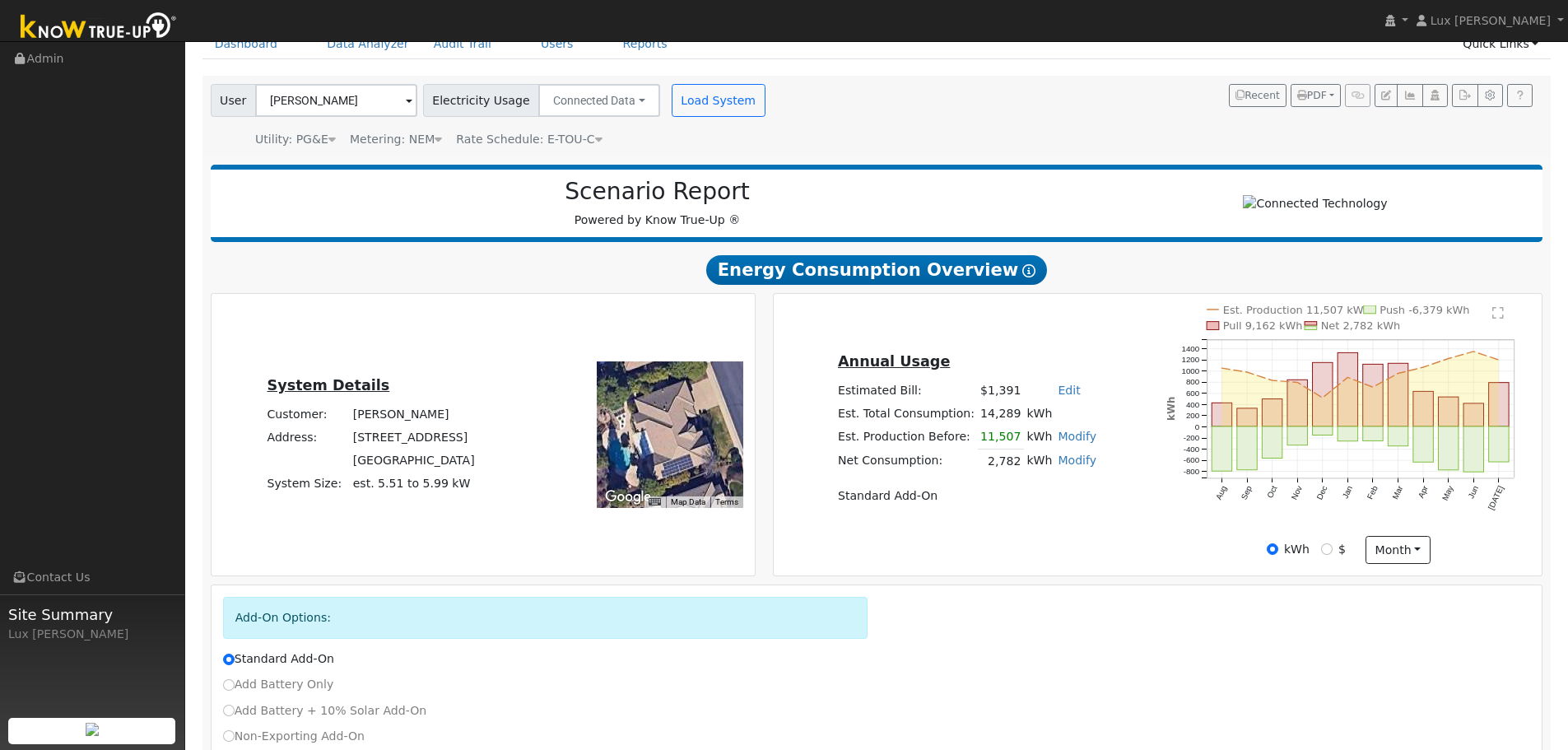
click at [595, 140] on icon at bounding box center [598, 139] width 7 height 12
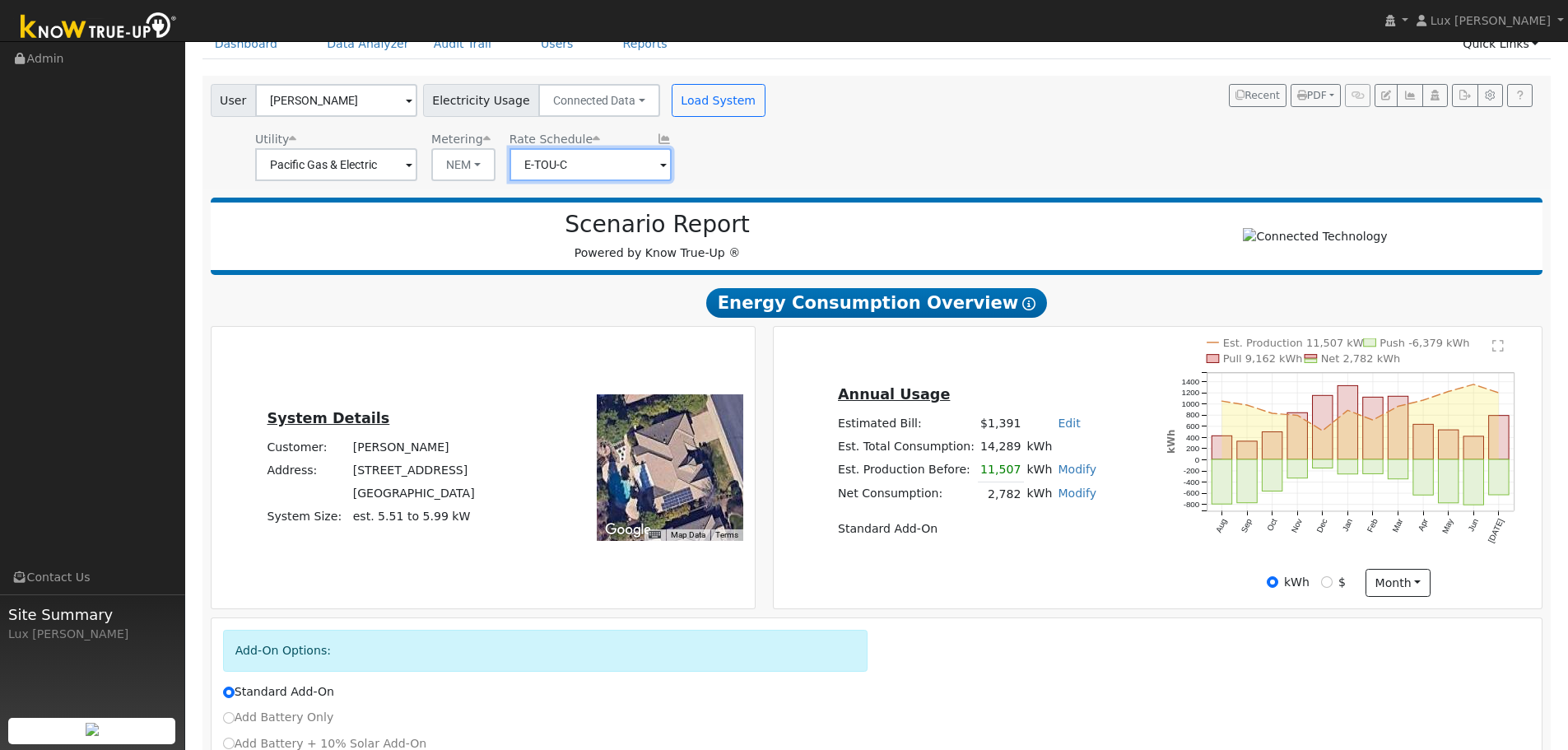
click at [417, 148] on input "E-TOU-C" at bounding box center [336, 165] width 162 height 33
click at [417, 164] on input "E-TOU-C" at bounding box center [336, 165] width 162 height 33
click at [668, 163] on div "Utility Pacific Gas & Electric Metering NEM NEM NBT Rate Schedule E-TOU-C" at bounding box center [489, 153] width 564 height 56
click at [417, 175] on input "E-TOU-C" at bounding box center [336, 165] width 162 height 33
click at [417, 171] on input "E-TOU-C" at bounding box center [336, 165] width 162 height 33
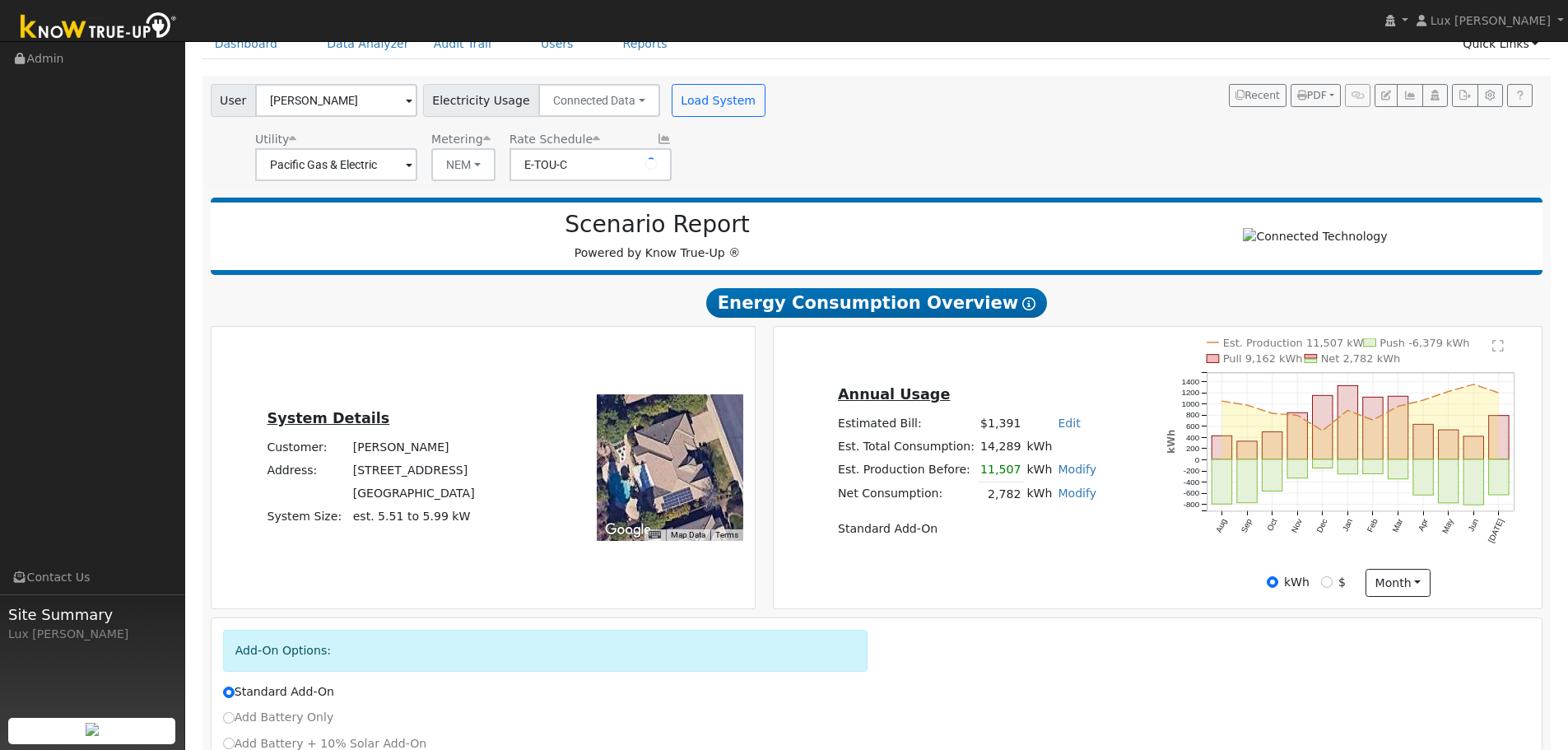
click at [500, 254] on div "Scenario Report Powered by Know True-Up ®" at bounding box center [657, 236] width 877 height 51
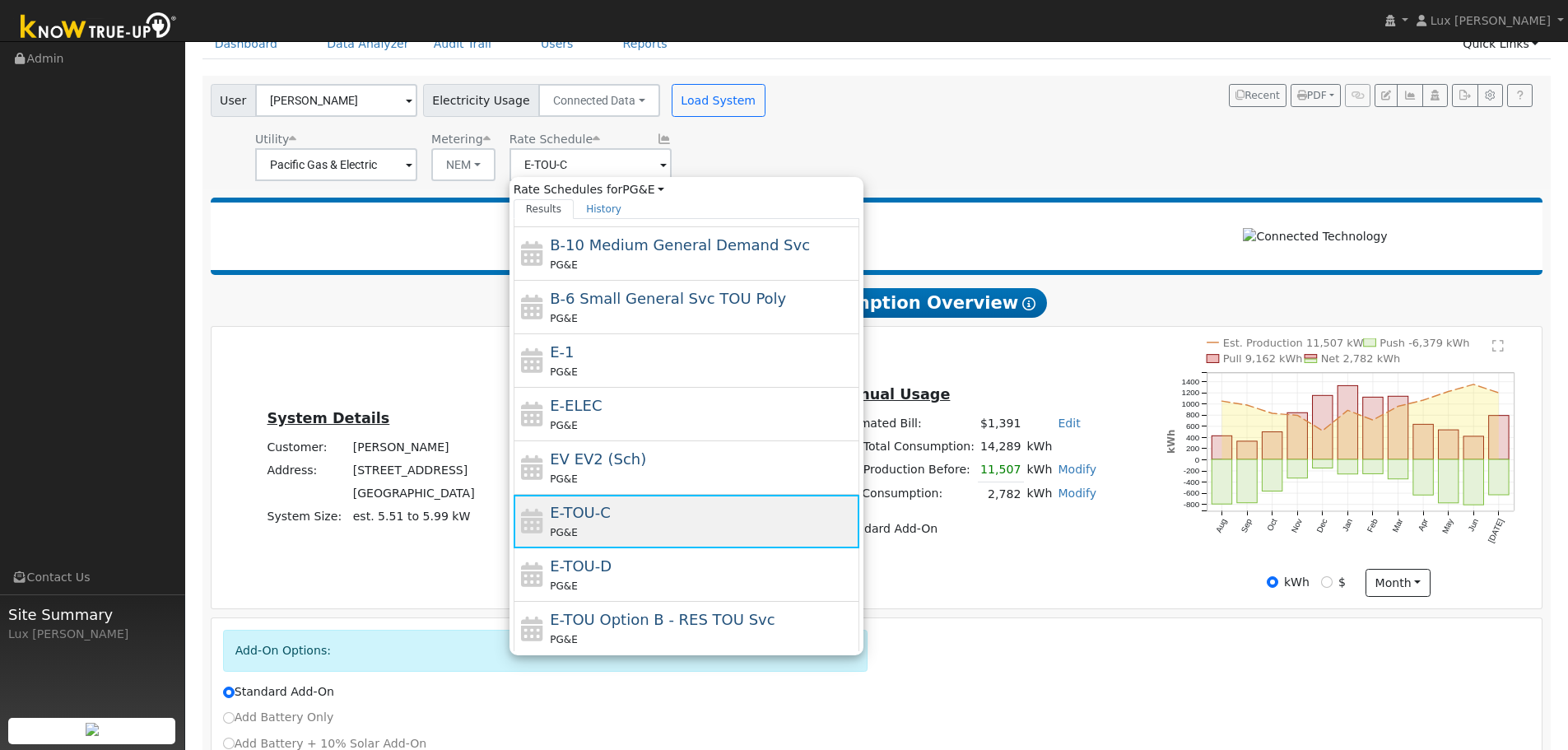
scroll to position [180, 0]
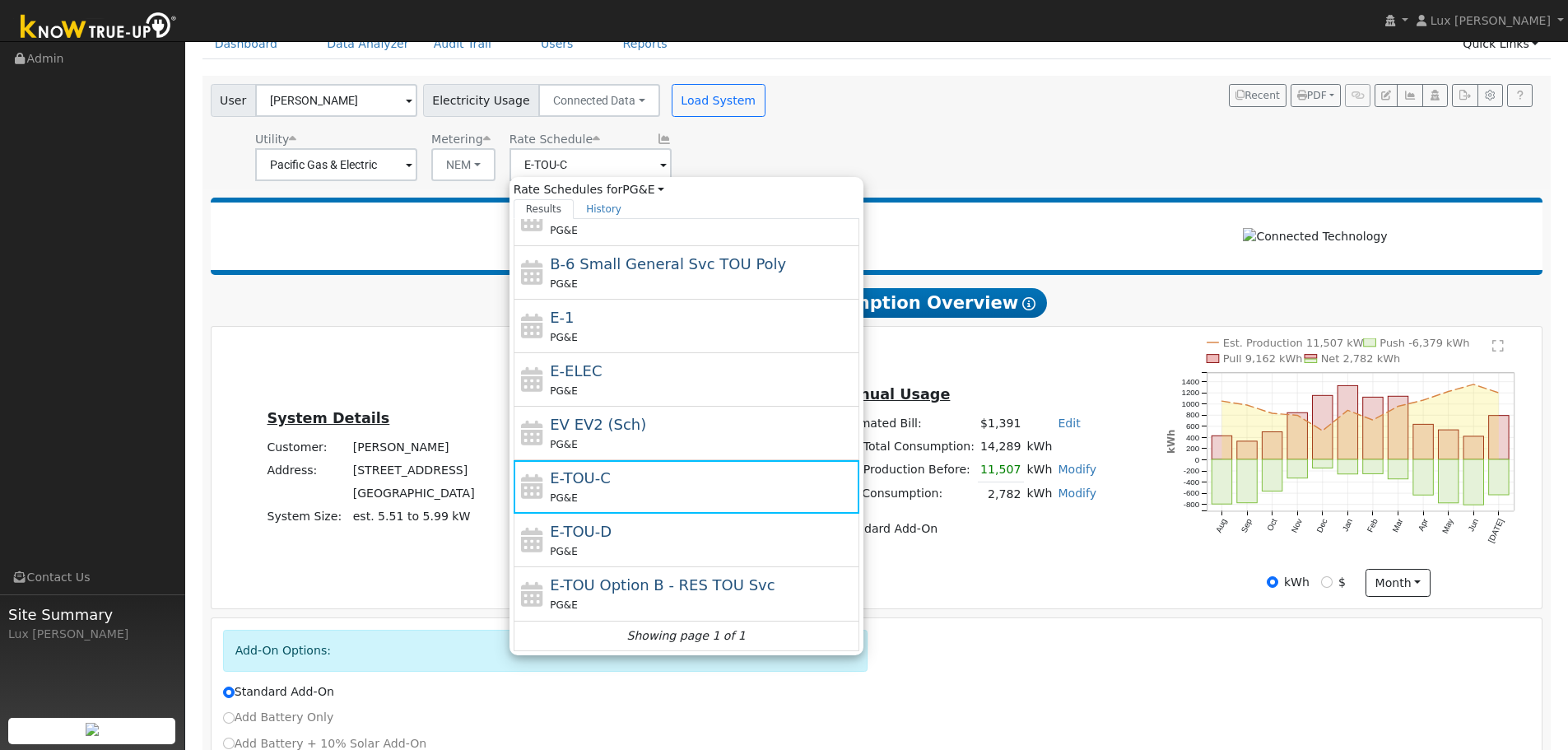
click at [1123, 560] on div "Annual Usage Estimated Bill: $1,391 Edit Estimated Bill $ Annual Est. Total Con…" at bounding box center [1157, 467] width 763 height 259
